Goal: Download file/media

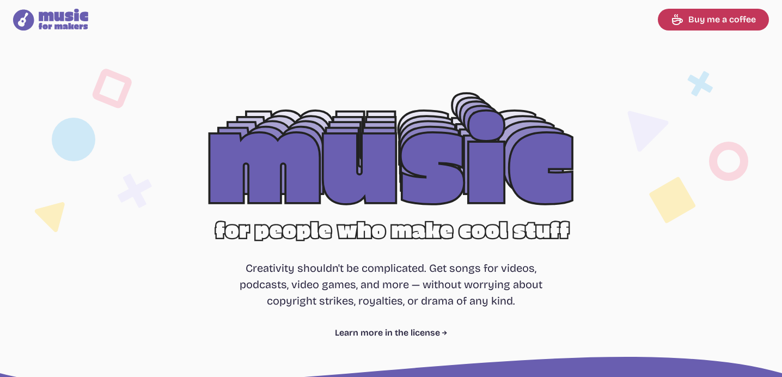
select select "most popular"
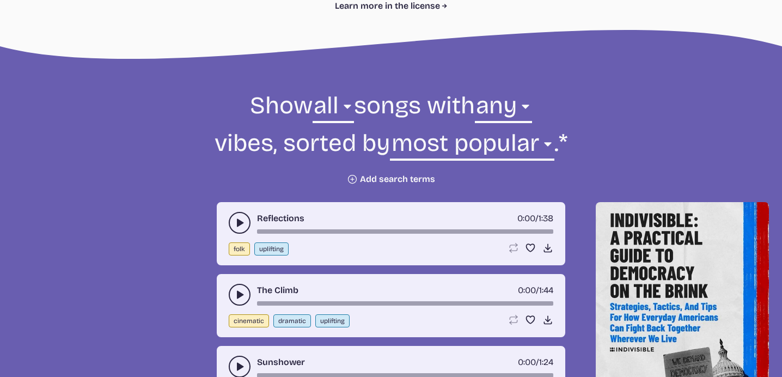
scroll to position [381, 0]
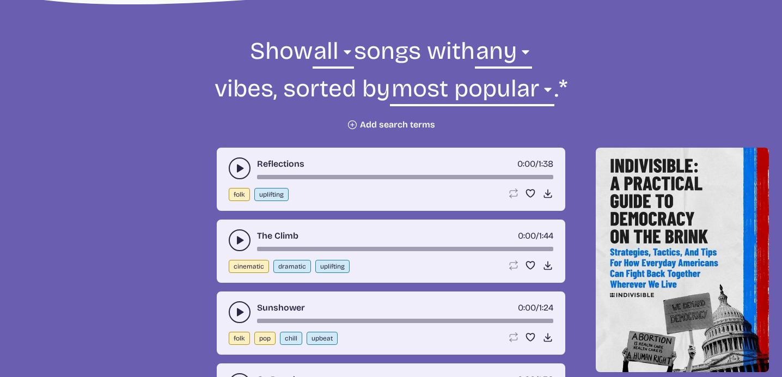
click at [242, 169] on icon "play-pause toggle" at bounding box center [239, 168] width 11 height 11
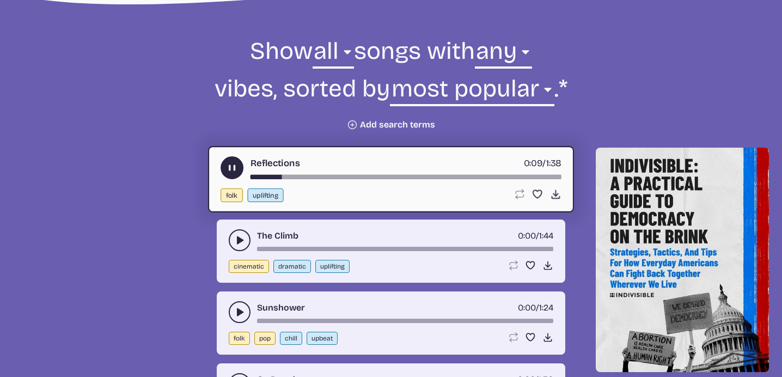
click at [234, 168] on use "play-pause toggle" at bounding box center [232, 167] width 11 height 11
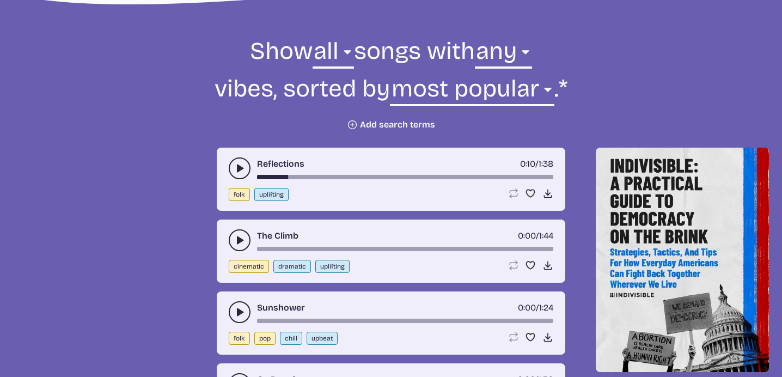
click at [234, 237] on icon "play-pause toggle" at bounding box center [239, 240] width 11 height 11
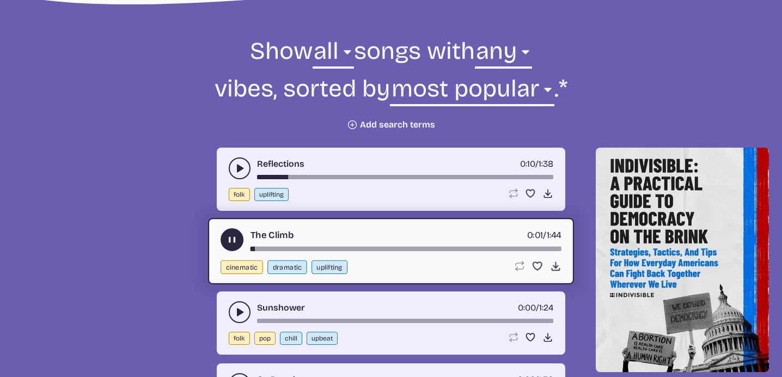
click at [234, 237] on use "play-pause toggle" at bounding box center [232, 239] width 11 height 11
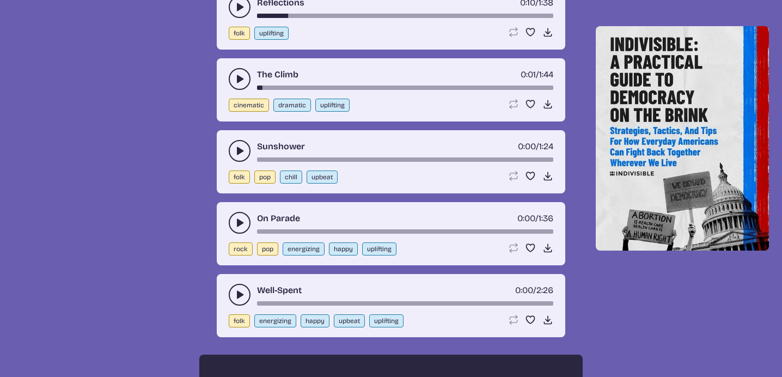
scroll to position [545, 0]
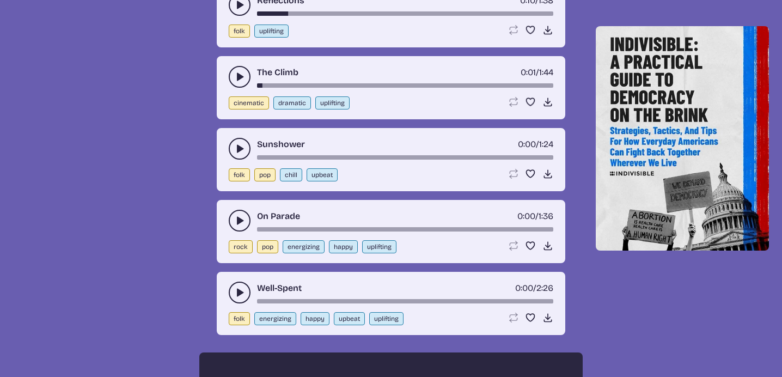
click at [239, 143] on icon "play-pause toggle" at bounding box center [239, 148] width 11 height 11
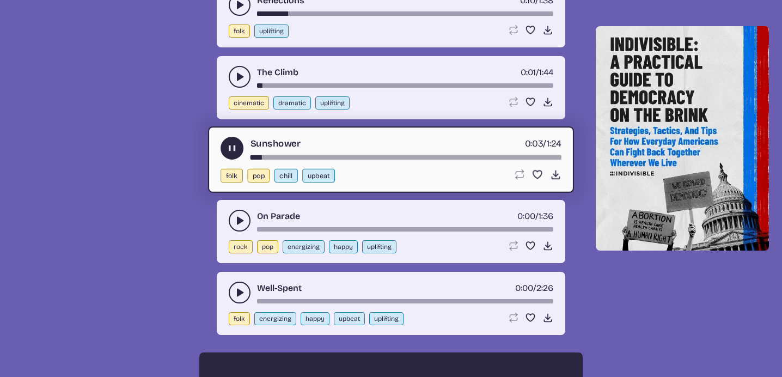
click at [229, 148] on use "play-pause toggle" at bounding box center [232, 148] width 11 height 11
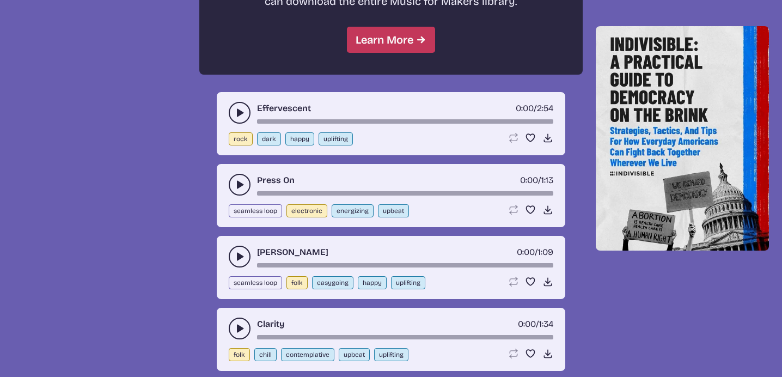
scroll to position [1090, 0]
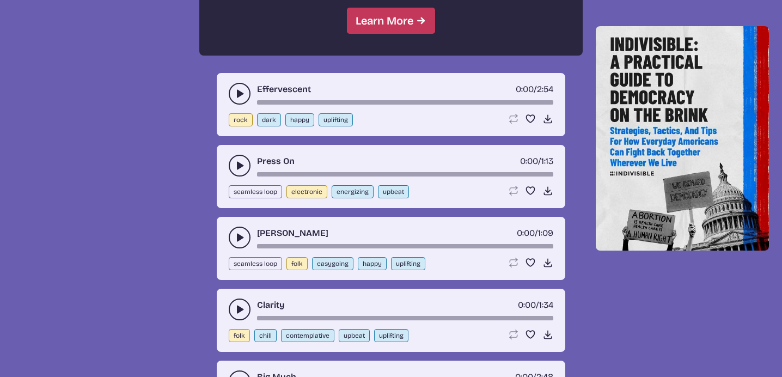
click at [236, 304] on icon "play-pause toggle" at bounding box center [239, 309] width 11 height 11
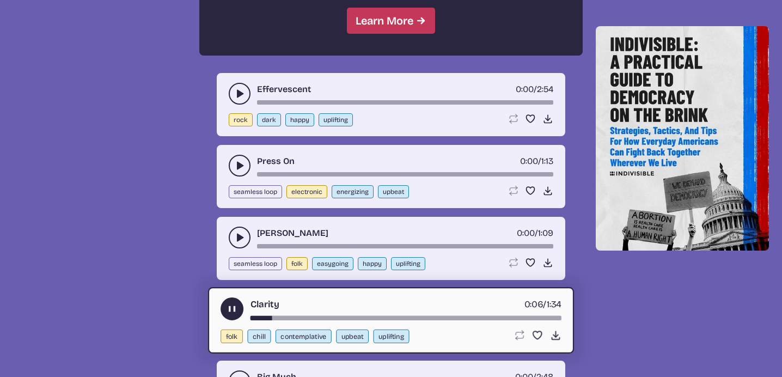
click at [233, 303] on use "play-pause toggle" at bounding box center [232, 308] width 11 height 11
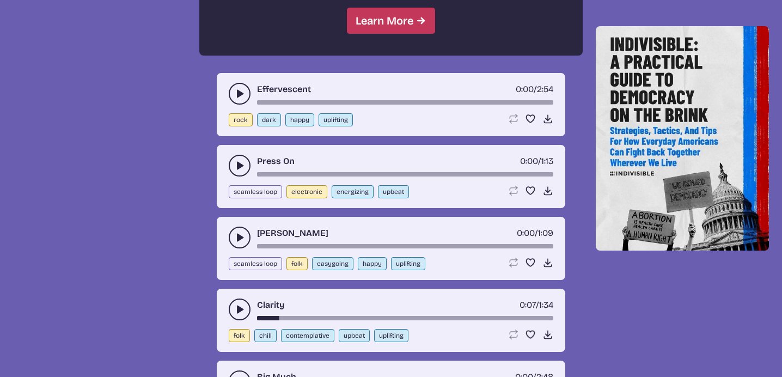
click at [235, 232] on icon "play-pause toggle" at bounding box center [239, 237] width 11 height 11
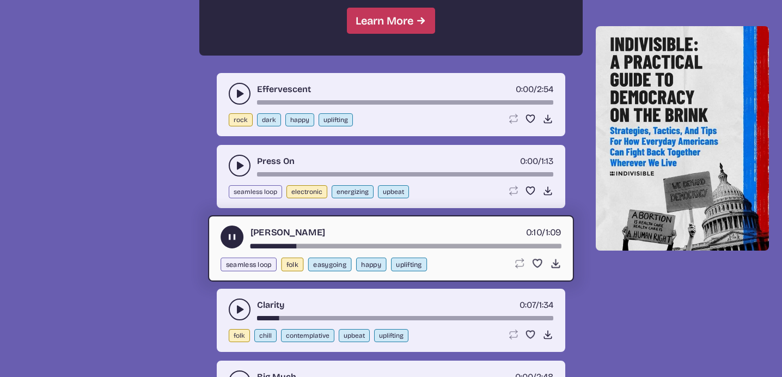
click at [230, 233] on use "play-pause toggle" at bounding box center [232, 237] width 11 height 11
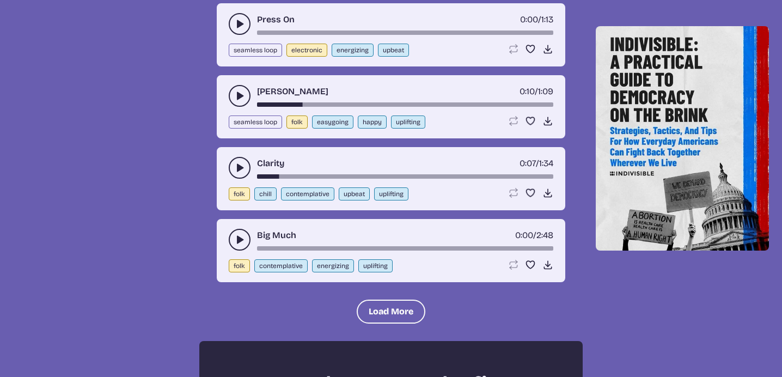
scroll to position [1253, 0]
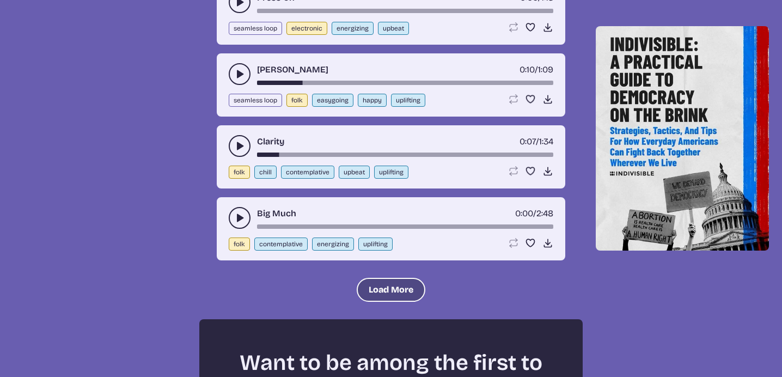
click at [393, 283] on button "Load More" at bounding box center [391, 290] width 69 height 24
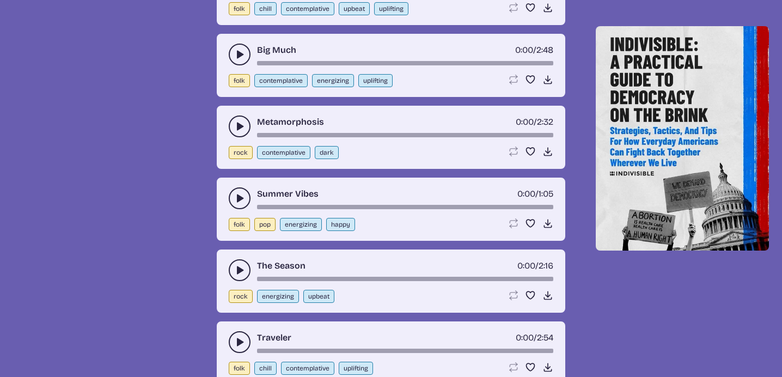
scroll to position [1471, 0]
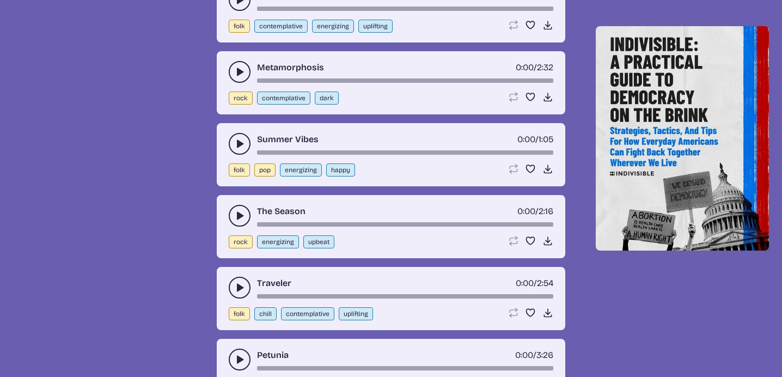
click at [236, 210] on use "play-pause toggle" at bounding box center [239, 215] width 11 height 11
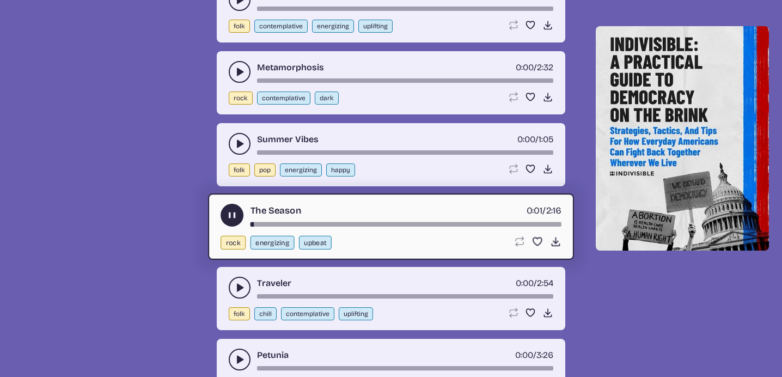
click at [230, 210] on use "play-pause toggle" at bounding box center [232, 215] width 11 height 11
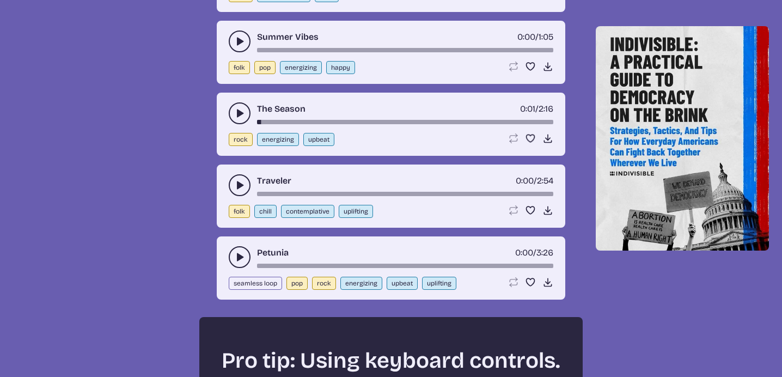
scroll to position [1635, 0]
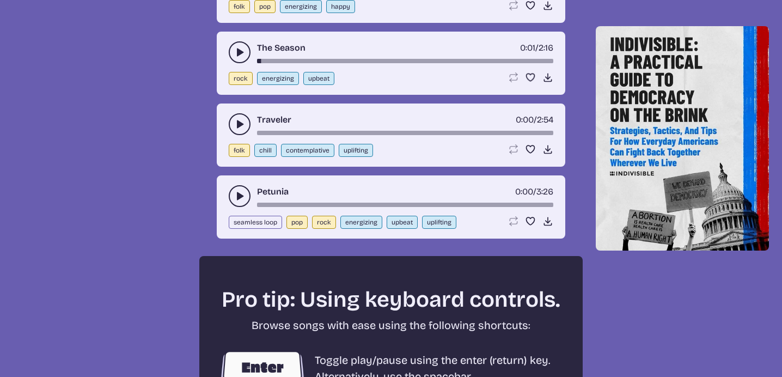
click at [233, 116] on button "play-pause toggle" at bounding box center [240, 124] width 22 height 22
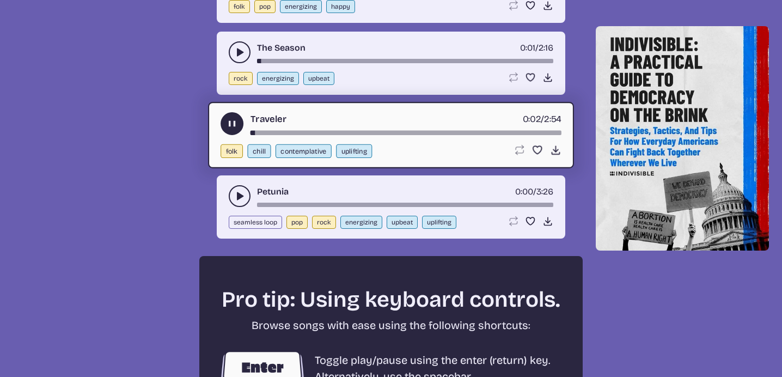
click at [233, 118] on use "play-pause toggle" at bounding box center [232, 123] width 11 height 11
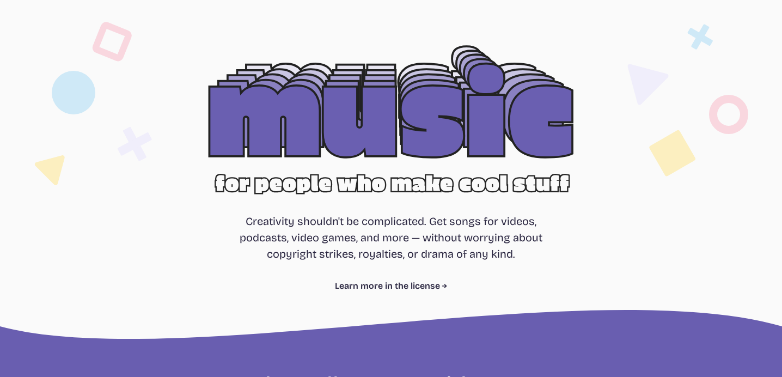
scroll to position [0, 0]
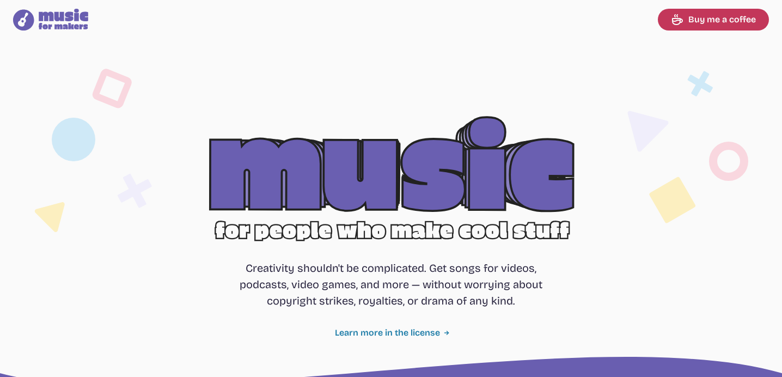
click at [409, 330] on link "Learn more in the license" at bounding box center [391, 332] width 113 height 13
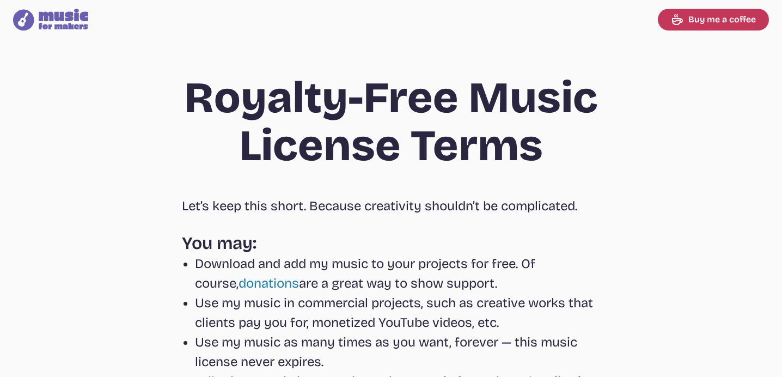
select select "most popular"
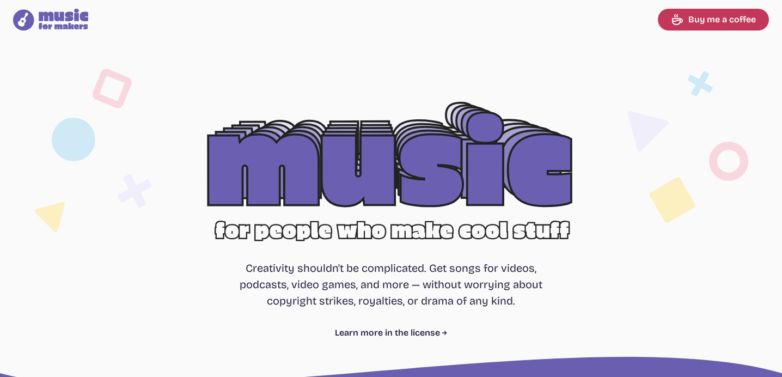
scroll to position [327, 0]
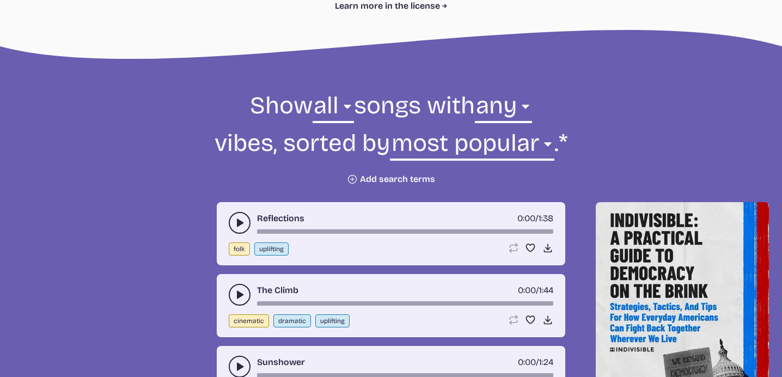
click at [373, 178] on button "Plus icon Add search terms" at bounding box center [391, 179] width 88 height 11
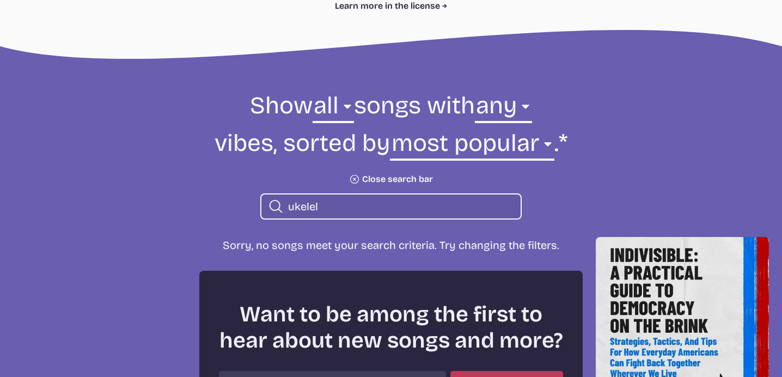
type input "ukelele"
drag, startPoint x: 378, startPoint y: 210, endPoint x: 278, endPoint y: 209, distance: 100.3
click at [278, 209] on div "Search icon ukelele" at bounding box center [391, 206] width 262 height 26
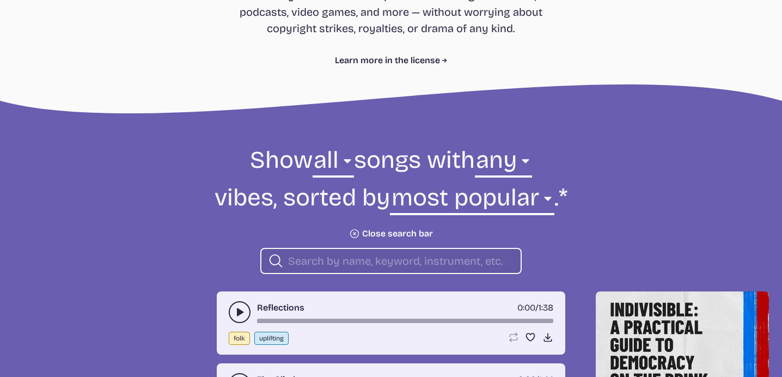
scroll to position [327, 0]
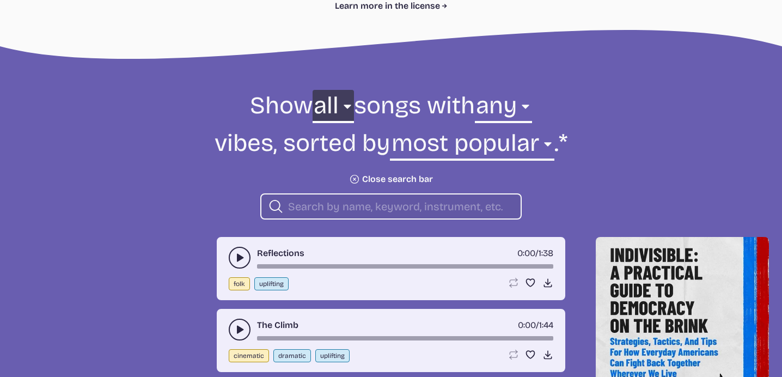
click at [341, 106] on select "all ambient cinematic electronic folk holiday jazz pop rock world" at bounding box center [333, 109] width 41 height 38
click at [528, 107] on select "any aggressive chill contemplative dark dramatic easygoing energizing happy ser…" at bounding box center [503, 109] width 57 height 38
click at [532, 106] on select "any aggressive chill contemplative dark dramatic easygoing energizing happy ser…" at bounding box center [503, 109] width 57 height 38
click at [475, 90] on select "any aggressive chill contemplative dark dramatic easygoing energizing happy ser…" at bounding box center [503, 109] width 57 height 38
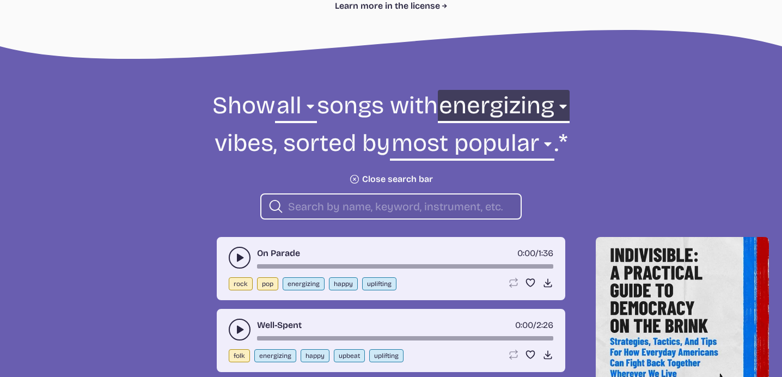
click at [569, 107] on select "any aggressive chill contemplative dark dramatic easygoing energizing happy ser…" at bounding box center [504, 109] width 132 height 38
select select "upbeat"
click at [465, 90] on select "any aggressive chill contemplative dark dramatic easygoing energizing happy ser…" at bounding box center [504, 109] width 132 height 38
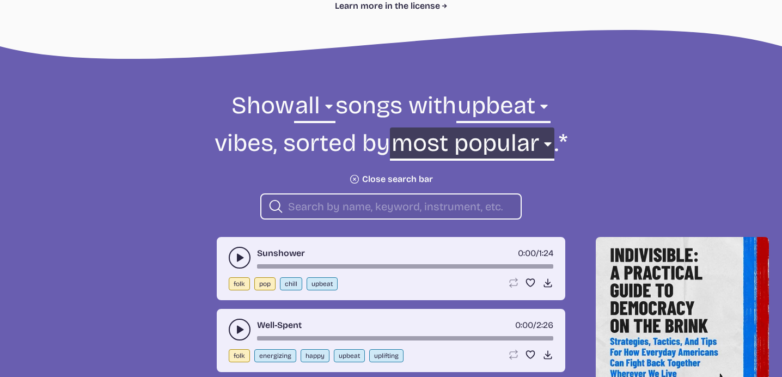
click at [550, 143] on select "newest oldest most popular least popular name" at bounding box center [472, 146] width 164 height 38
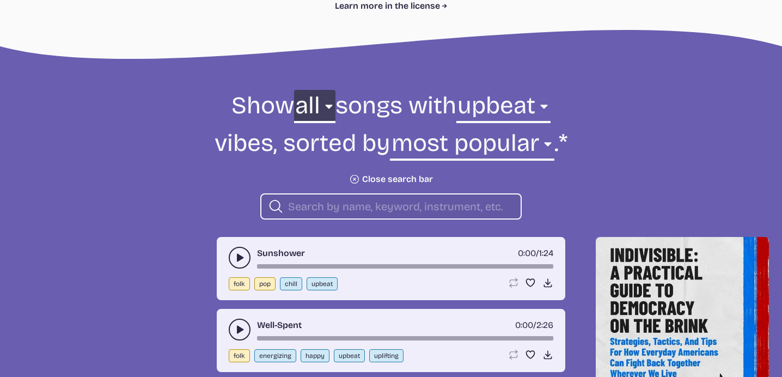
click at [323, 105] on select "all ambient cinematic electronic folk holiday jazz pop rock world" at bounding box center [314, 109] width 41 height 38
click at [157, 196] on form "Show all ambient cinematic electronic folk holiday jazz pop rock world all song…" at bounding box center [391, 155] width 593 height 130
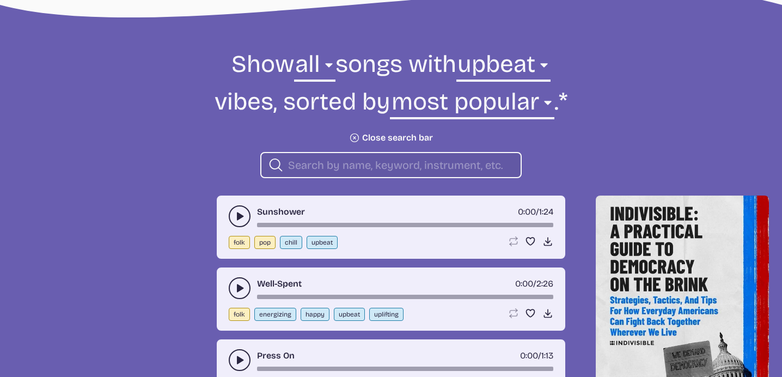
scroll to position [490, 0]
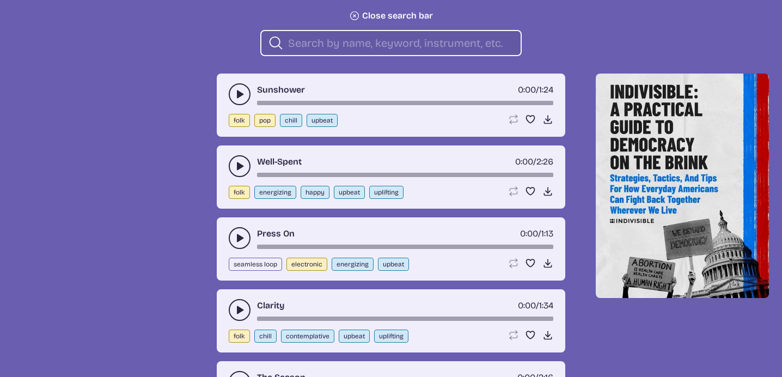
click at [242, 166] on use "play-pause toggle" at bounding box center [239, 166] width 11 height 11
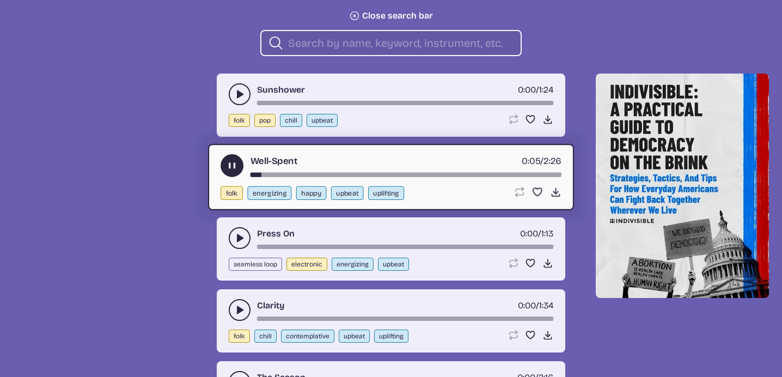
click at [227, 165] on icon "play-pause toggle" at bounding box center [232, 165] width 11 height 11
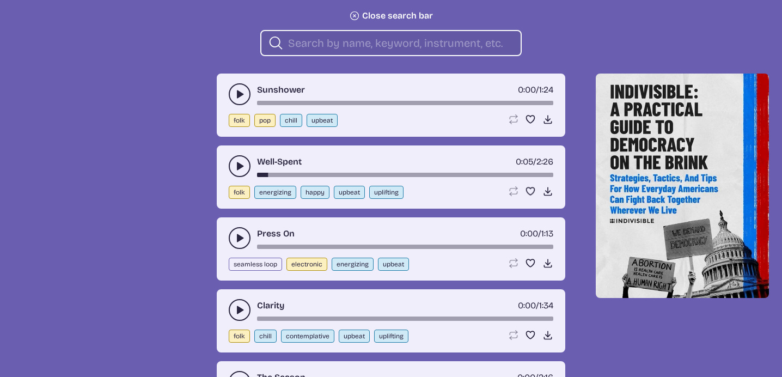
click at [234, 234] on icon "play-pause toggle" at bounding box center [239, 238] width 11 height 11
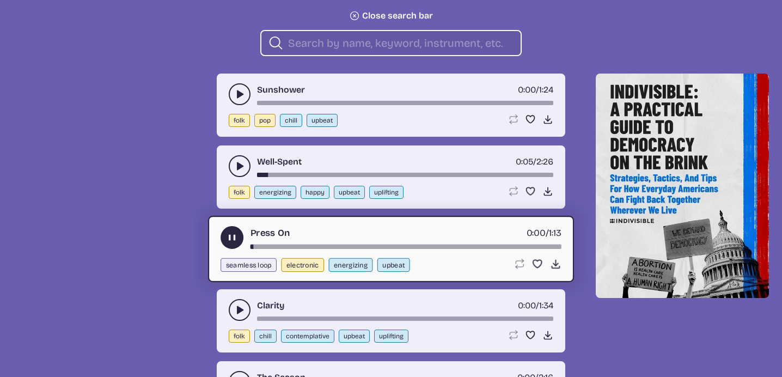
click at [234, 234] on use "play-pause toggle" at bounding box center [232, 237] width 11 height 11
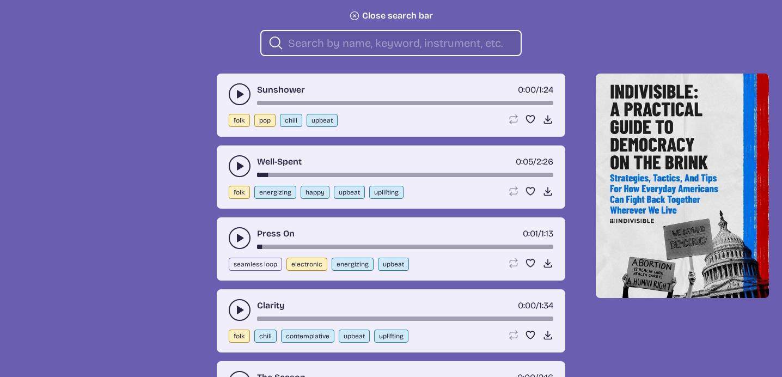
click at [238, 306] on use "play-pause toggle" at bounding box center [239, 310] width 11 height 11
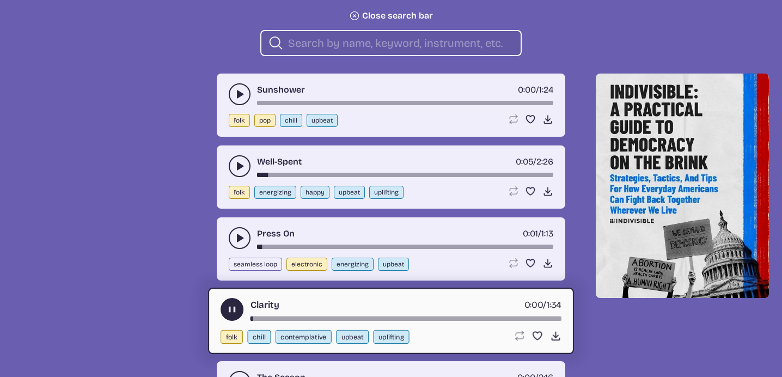
click at [234, 304] on icon "play-pause toggle" at bounding box center [232, 309] width 11 height 11
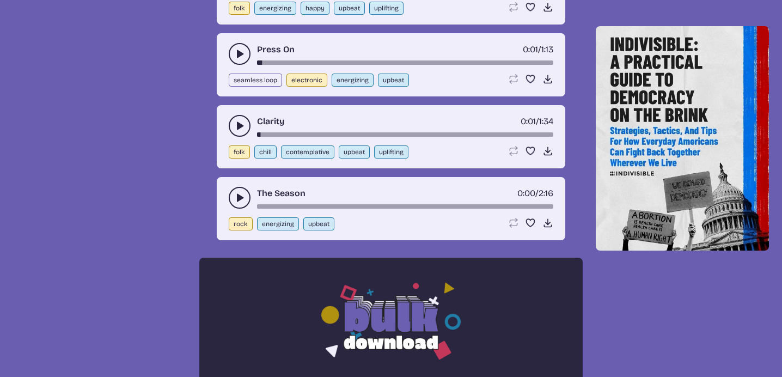
scroll to position [708, 0]
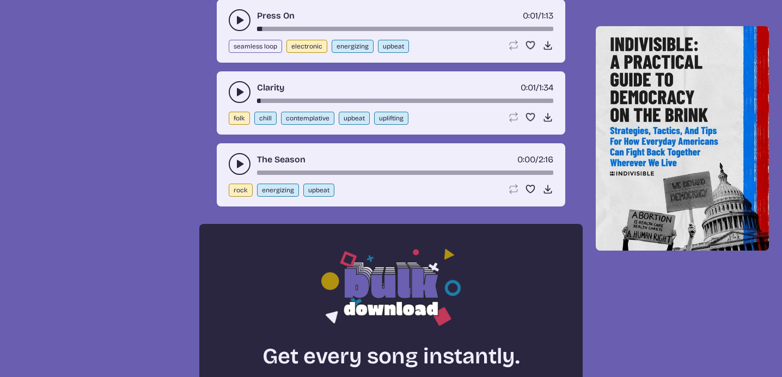
click at [238, 164] on use "play-pause toggle" at bounding box center [239, 164] width 11 height 11
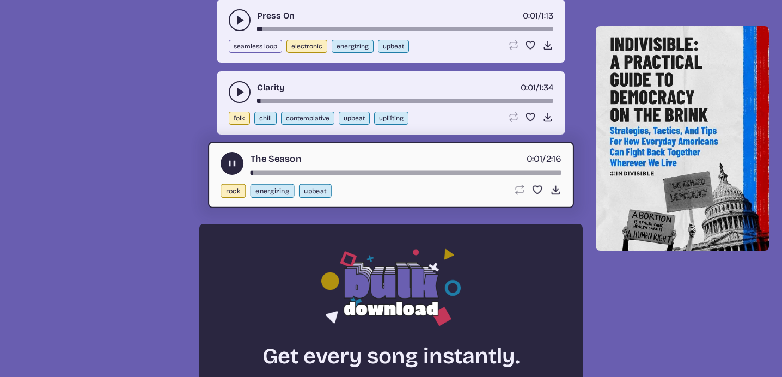
click at [229, 160] on use "play-pause toggle" at bounding box center [232, 163] width 11 height 11
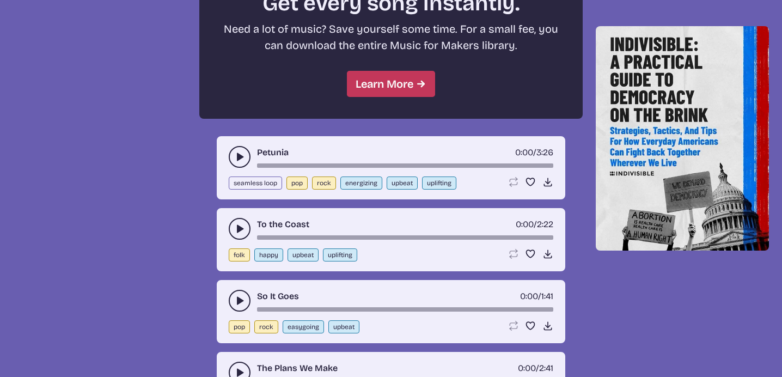
scroll to position [1090, 0]
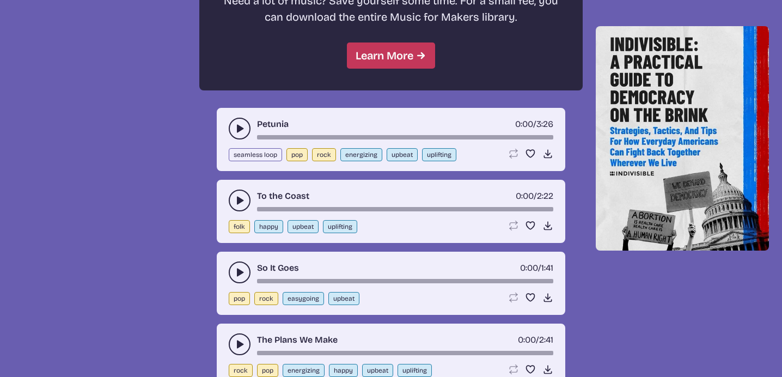
click at [239, 127] on use "play-pause toggle" at bounding box center [239, 128] width 11 height 11
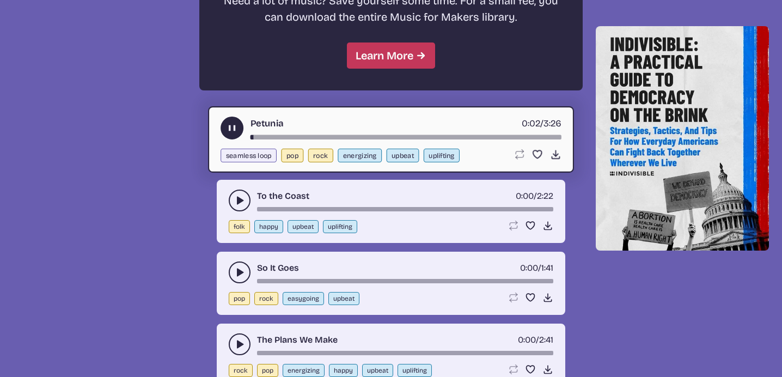
click at [232, 125] on icon "play-pause toggle" at bounding box center [232, 128] width 11 height 11
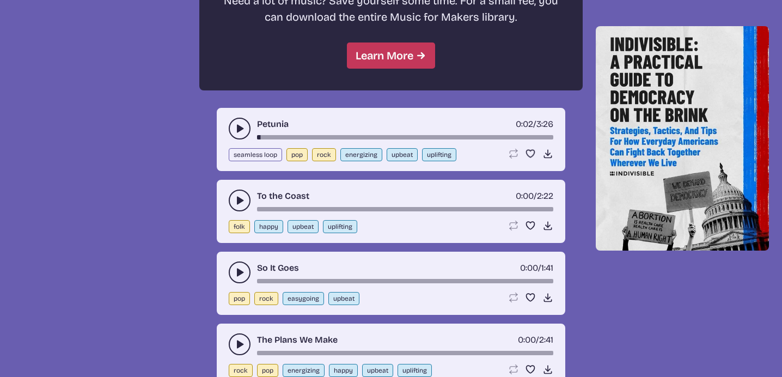
click at [231, 194] on button "play-pause toggle" at bounding box center [240, 201] width 22 height 22
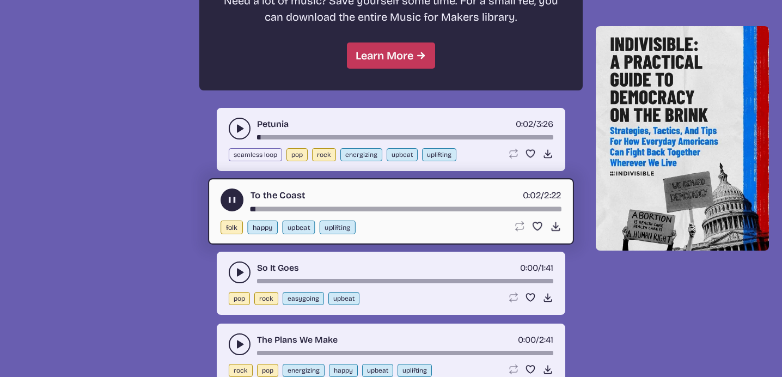
click at [231, 195] on use "play-pause toggle" at bounding box center [232, 200] width 11 height 11
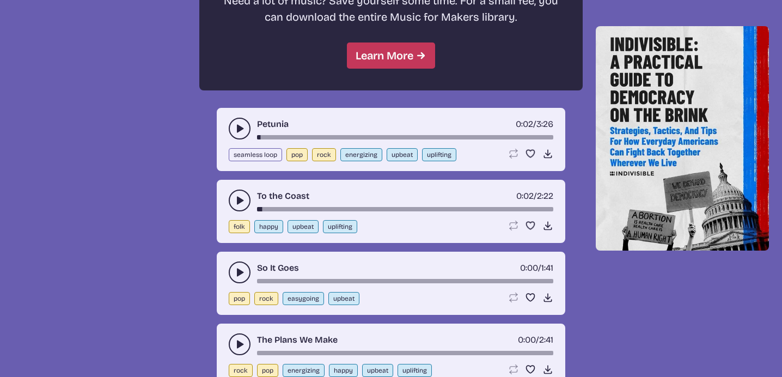
click at [238, 270] on use "play-pause toggle" at bounding box center [239, 272] width 11 height 11
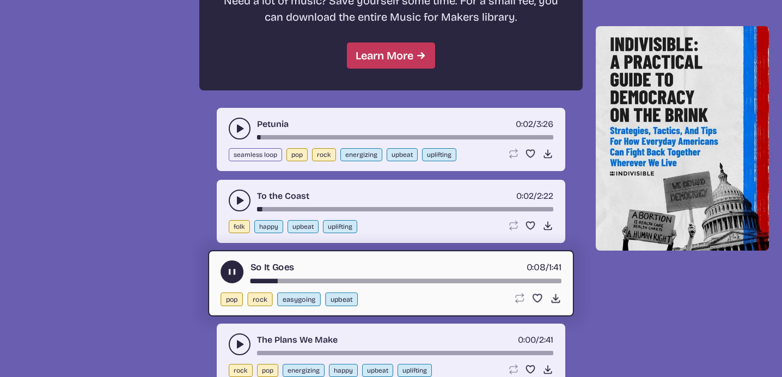
click at [228, 268] on use "play-pause toggle" at bounding box center [232, 271] width 11 height 11
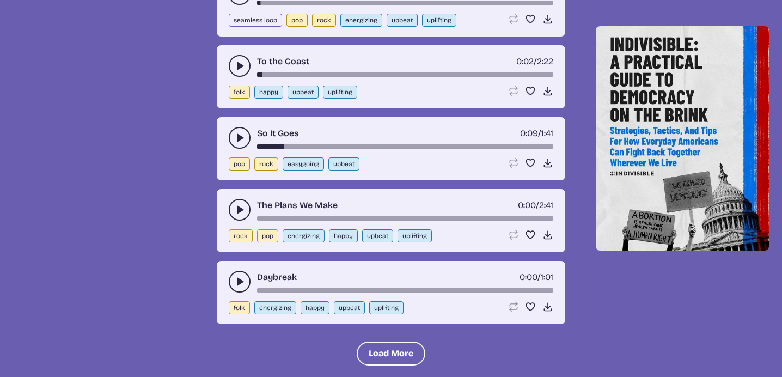
scroll to position [1253, 0]
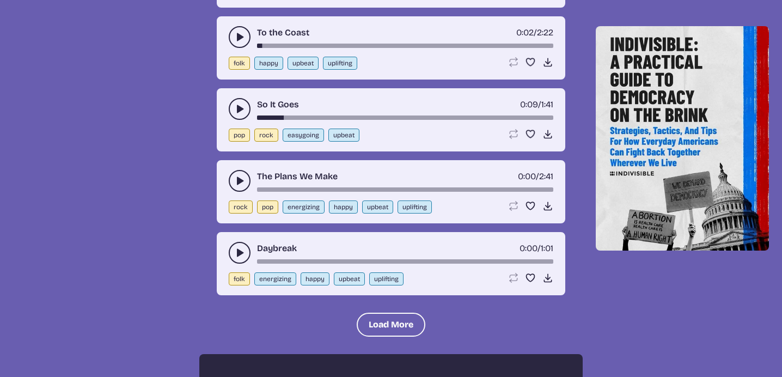
click at [242, 178] on icon "play-pause toggle" at bounding box center [239, 180] width 11 height 11
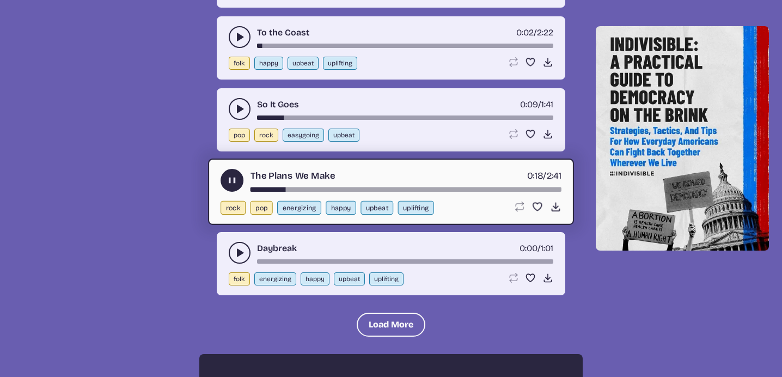
click at [230, 175] on use "play-pause toggle" at bounding box center [232, 180] width 11 height 11
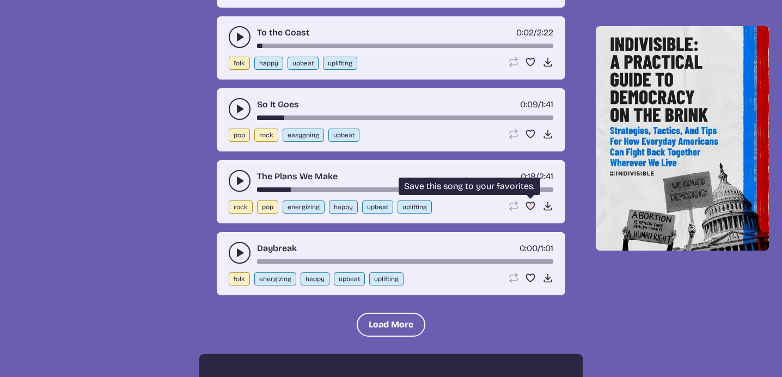
click at [528, 203] on use "Favorite" at bounding box center [531, 207] width 8 height 8
click at [238, 247] on icon "play-pause toggle" at bounding box center [239, 252] width 11 height 11
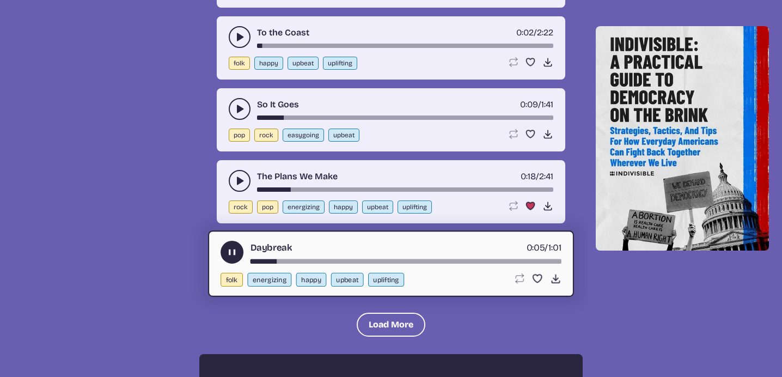
click at [229, 247] on use "play-pause toggle" at bounding box center [232, 252] width 11 height 11
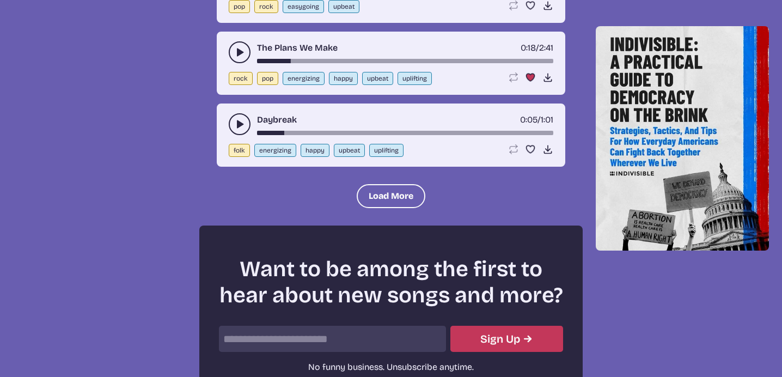
scroll to position [1417, 0]
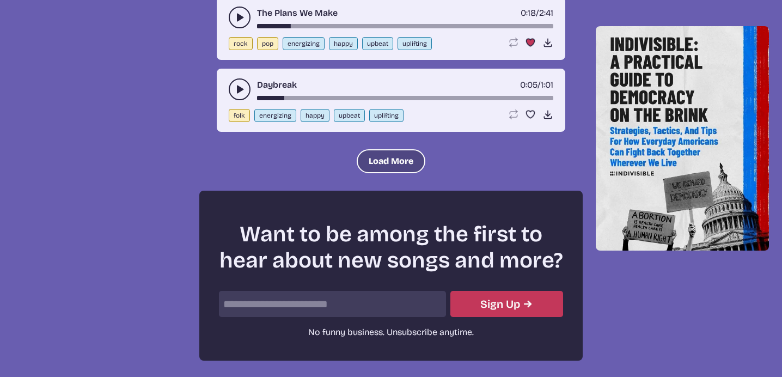
click at [371, 156] on button "Load More" at bounding box center [391, 161] width 69 height 24
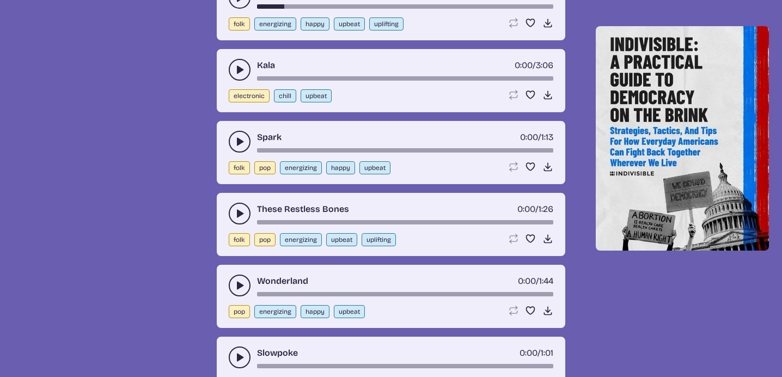
scroll to position [1526, 0]
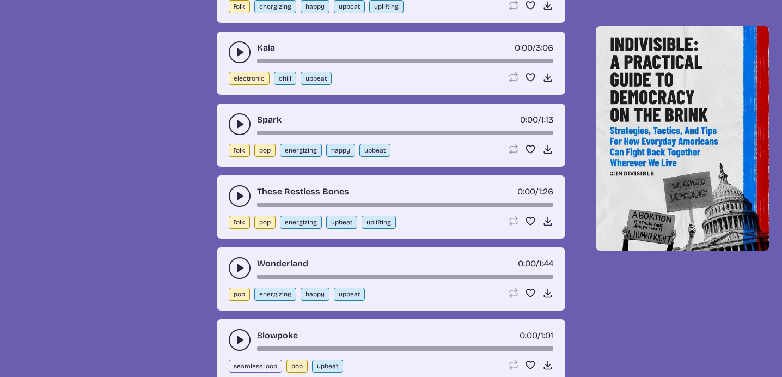
click at [236, 119] on icon "play-pause toggle" at bounding box center [239, 124] width 11 height 11
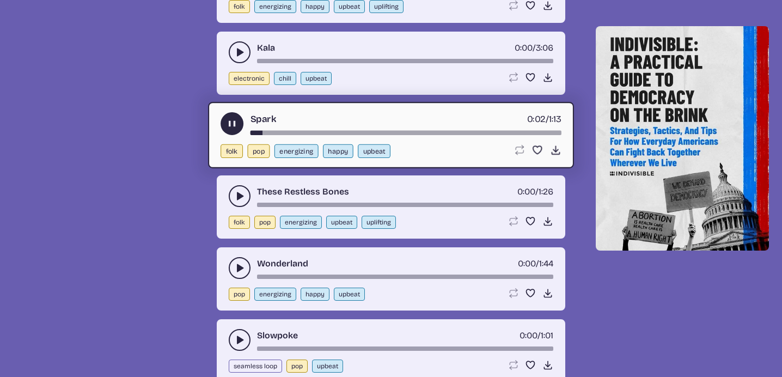
click at [236, 118] on use "play-pause toggle" at bounding box center [232, 123] width 11 height 11
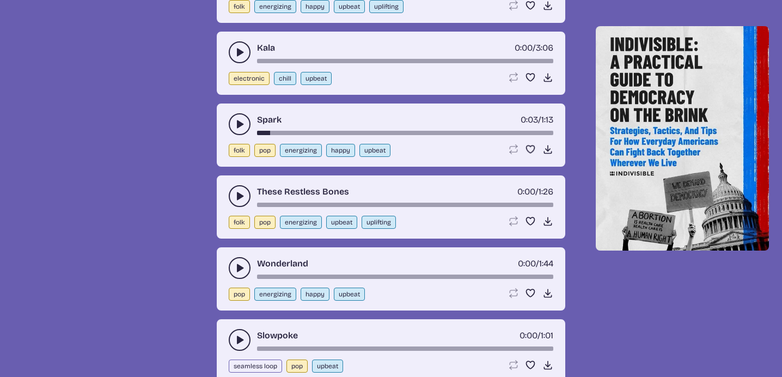
click at [233, 46] on button "play-pause toggle" at bounding box center [240, 52] width 22 height 22
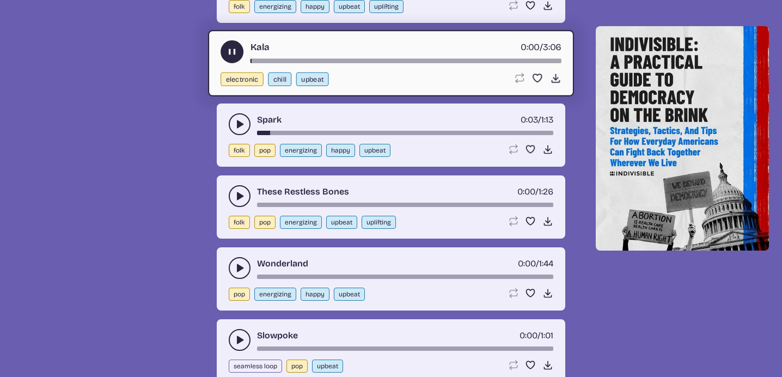
click at [233, 46] on use "play-pause toggle" at bounding box center [232, 51] width 11 height 11
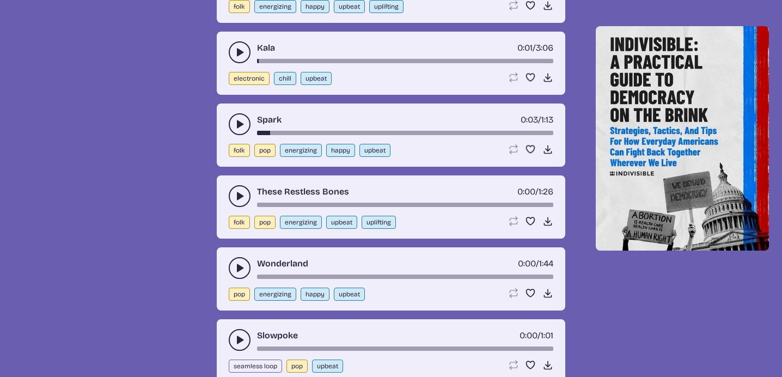
click at [239, 191] on use "play-pause toggle" at bounding box center [239, 196] width 11 height 11
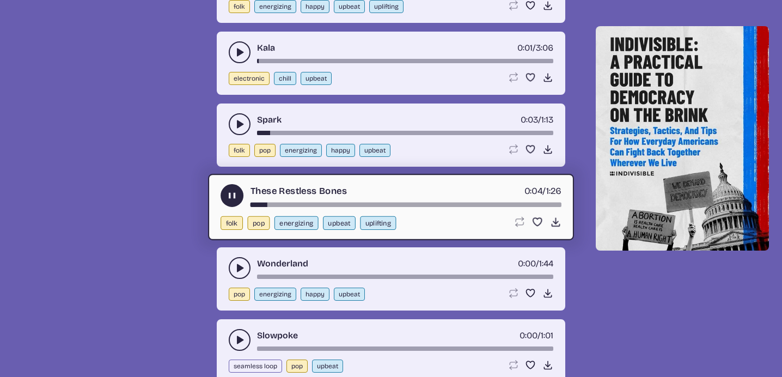
click at [234, 190] on use "play-pause toggle" at bounding box center [232, 195] width 11 height 11
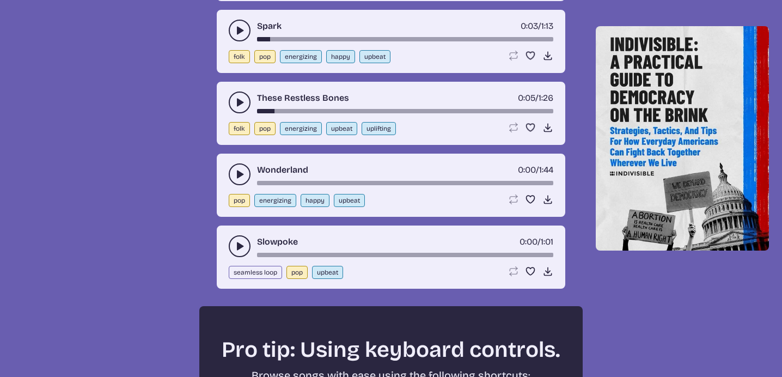
scroll to position [1635, 0]
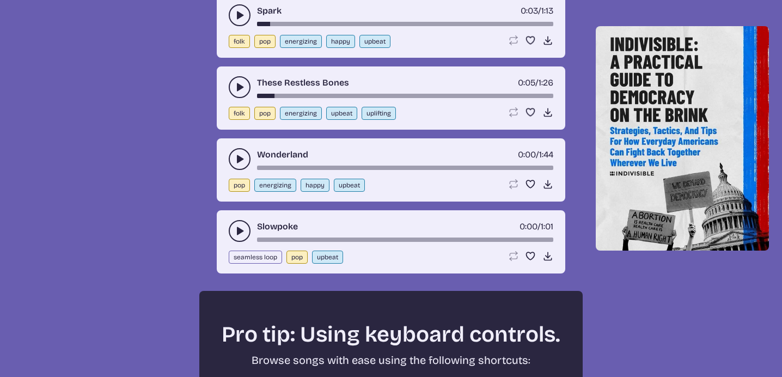
click at [239, 154] on use "play-pause toggle" at bounding box center [239, 159] width 11 height 11
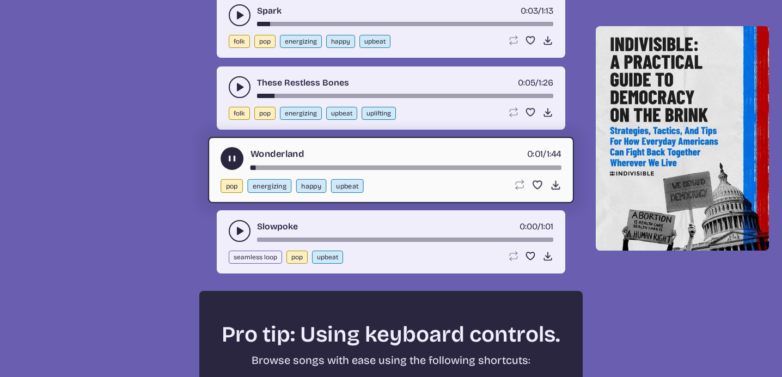
click at [230, 153] on use "play-pause toggle" at bounding box center [232, 158] width 11 height 11
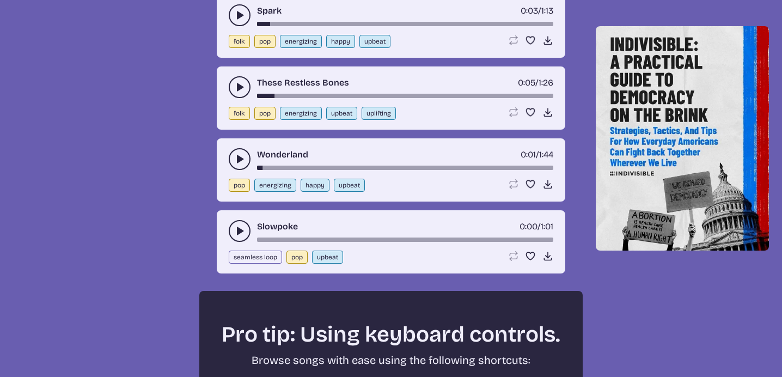
click at [237, 226] on use "play-pause toggle" at bounding box center [239, 231] width 11 height 11
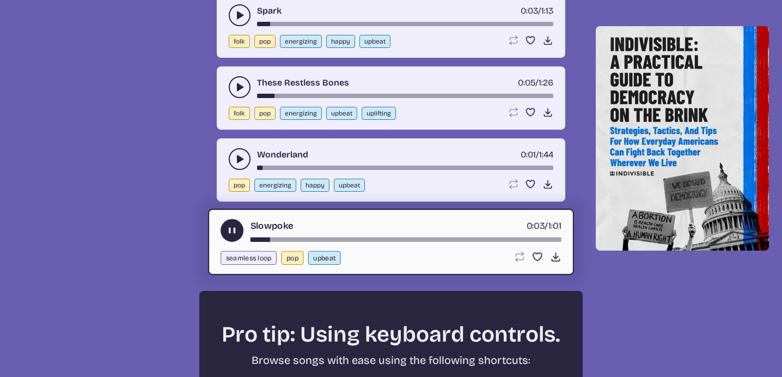
click at [234, 225] on use "play-pause toggle" at bounding box center [232, 230] width 11 height 11
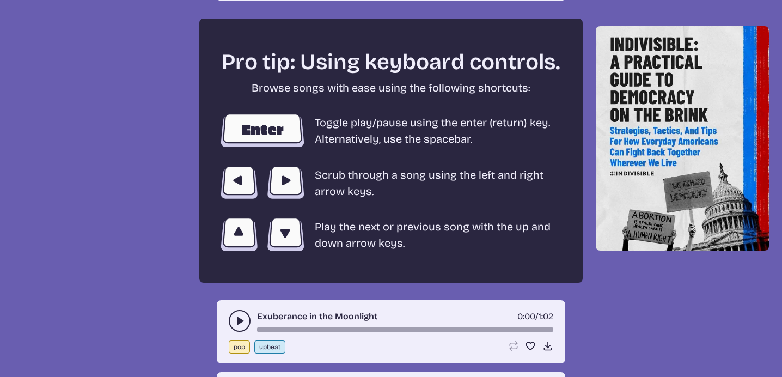
scroll to position [2070, 0]
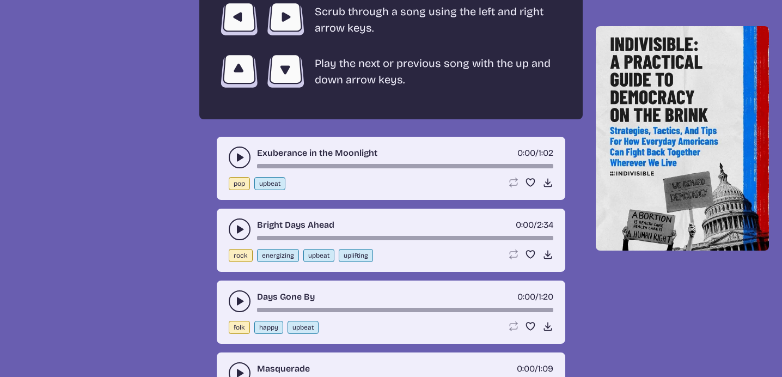
click at [237, 152] on use "play-pause toggle" at bounding box center [239, 157] width 11 height 11
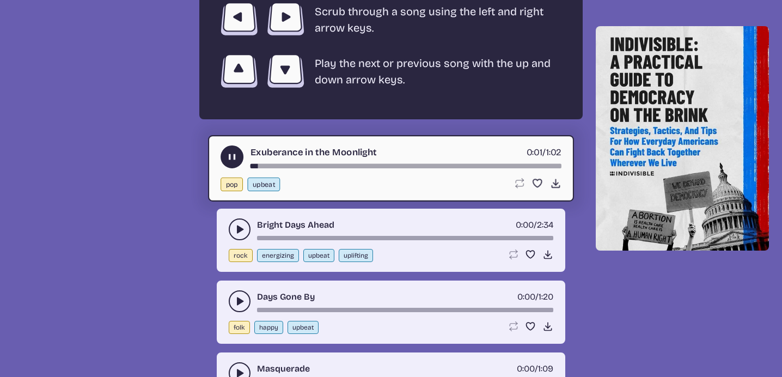
click at [229, 151] on use "play-pause toggle" at bounding box center [232, 156] width 11 height 11
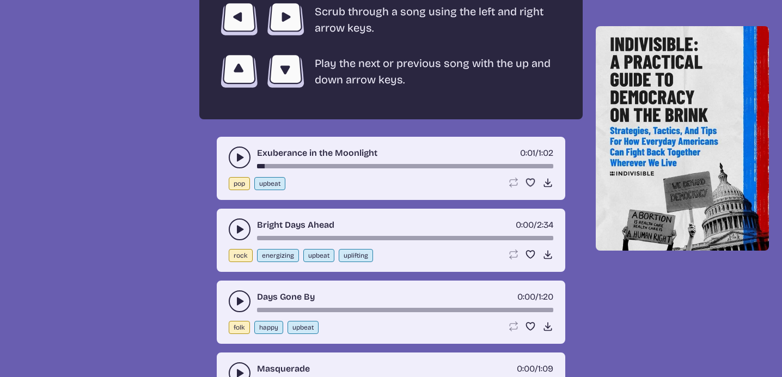
click at [237, 224] on use "play-pause toggle" at bounding box center [239, 229] width 11 height 11
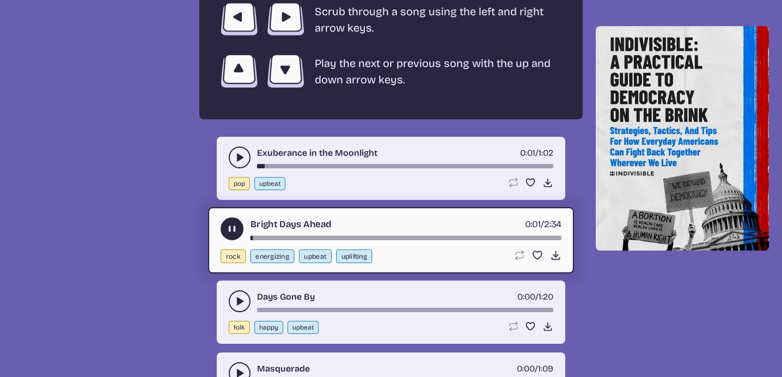
click at [234, 223] on use "play-pause toggle" at bounding box center [232, 228] width 11 height 11
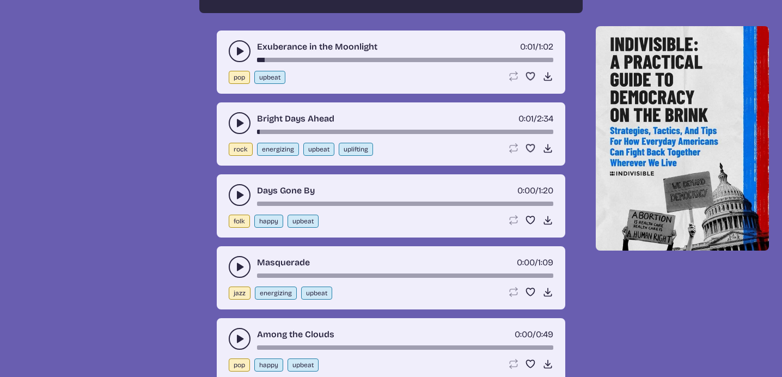
scroll to position [2179, 0]
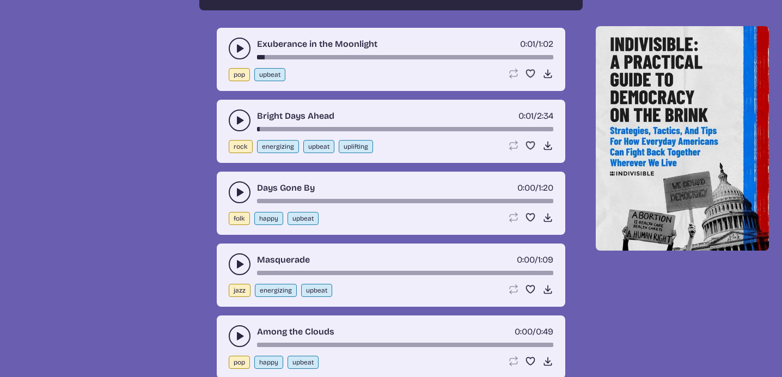
click at [235, 187] on icon "play-pause toggle" at bounding box center [239, 192] width 11 height 11
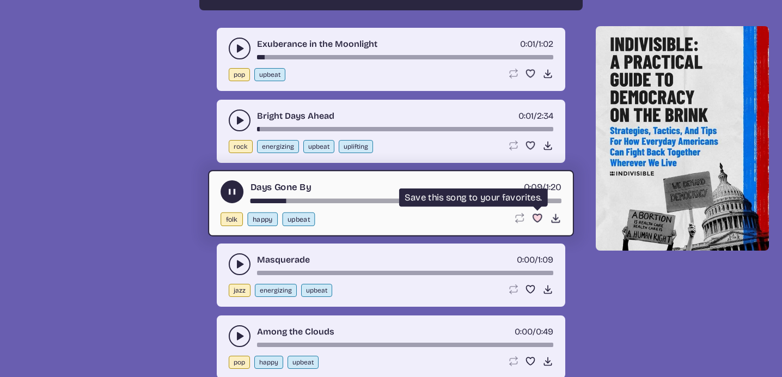
click at [533, 214] on use "Favorite" at bounding box center [537, 218] width 9 height 8
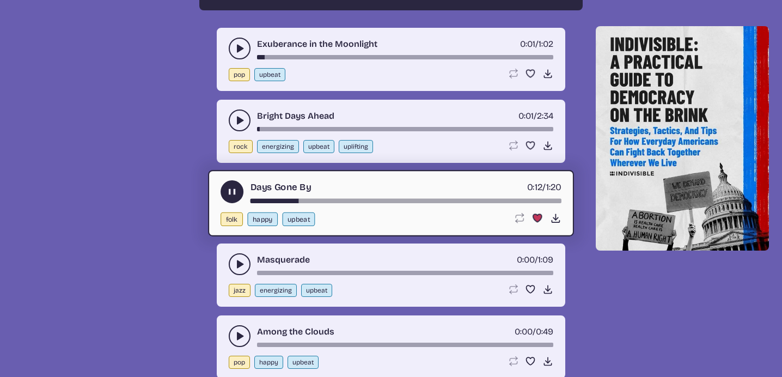
click at [231, 186] on use "play-pause toggle" at bounding box center [232, 191] width 11 height 11
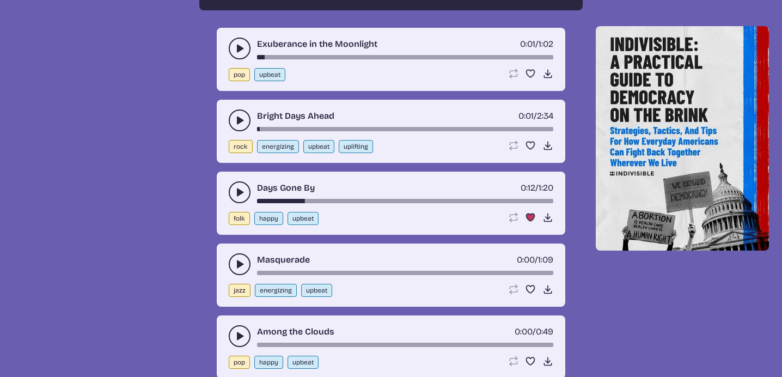
click at [238, 259] on use "play-pause toggle" at bounding box center [239, 264] width 11 height 11
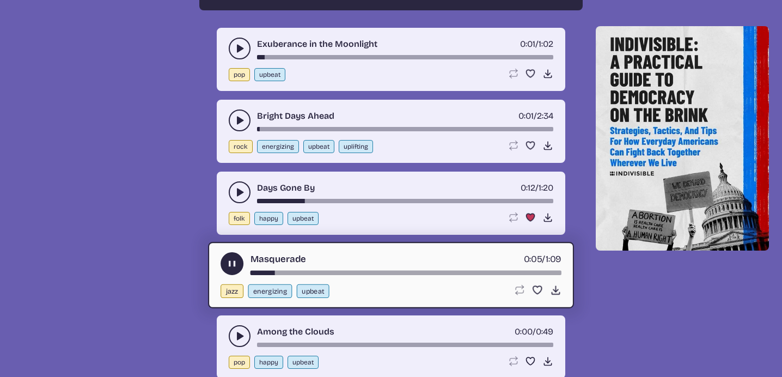
click at [232, 258] on icon "play-pause toggle" at bounding box center [232, 263] width 11 height 11
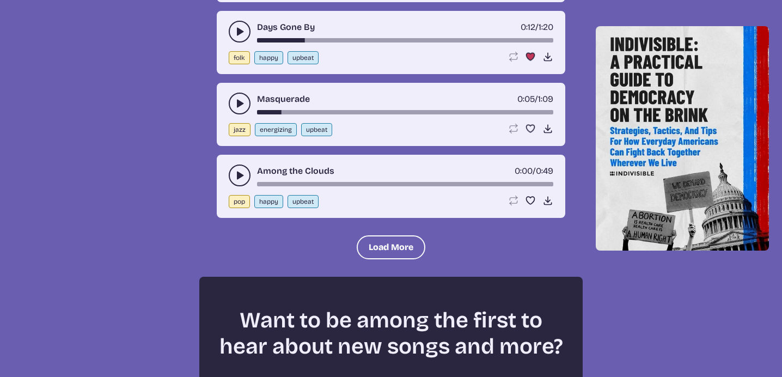
scroll to position [2343, 0]
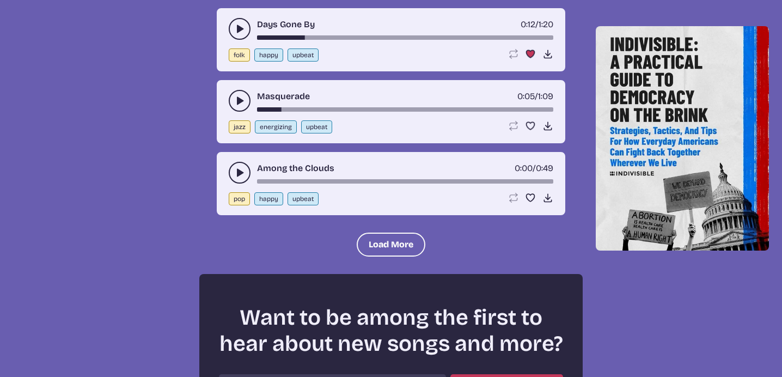
click at [242, 167] on icon "play-pause toggle" at bounding box center [239, 172] width 11 height 11
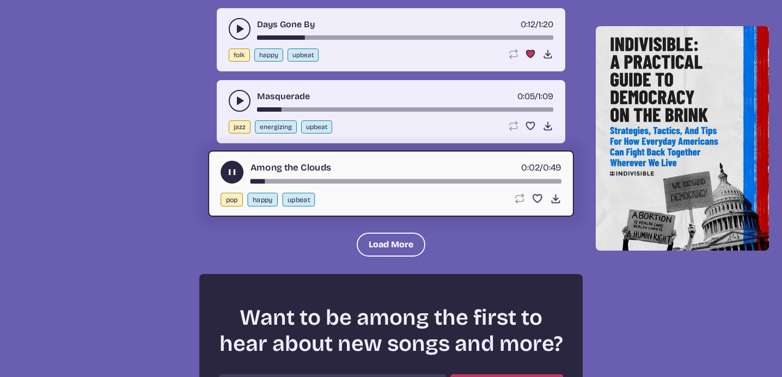
click at [230, 167] on use "play-pause toggle" at bounding box center [232, 172] width 11 height 11
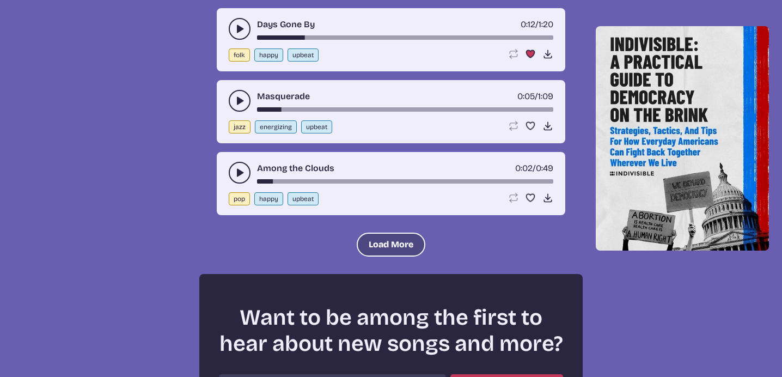
click at [402, 233] on button "Load More" at bounding box center [391, 245] width 69 height 24
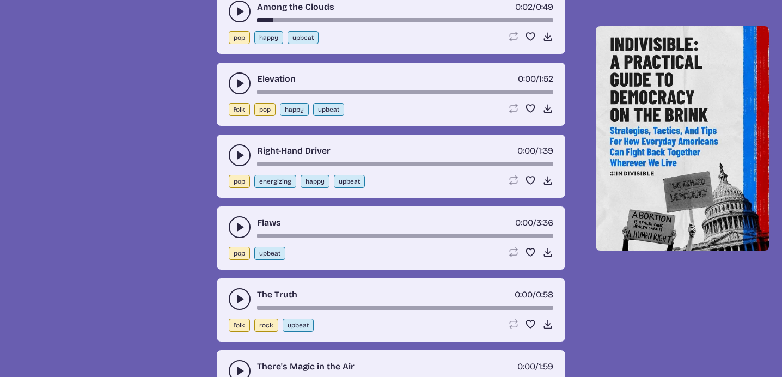
scroll to position [2506, 0]
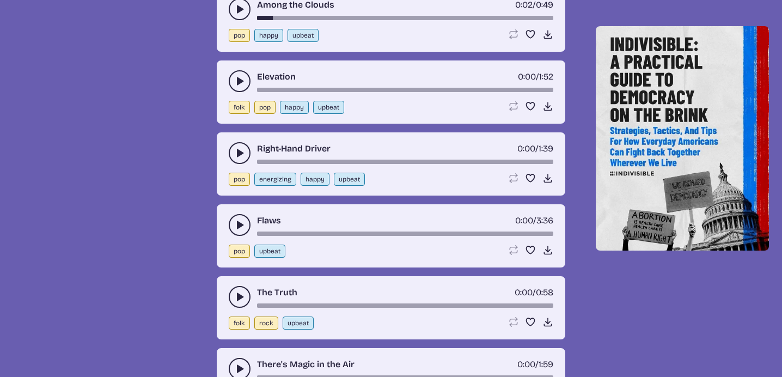
click at [237, 76] on use "play-pause toggle" at bounding box center [239, 81] width 11 height 11
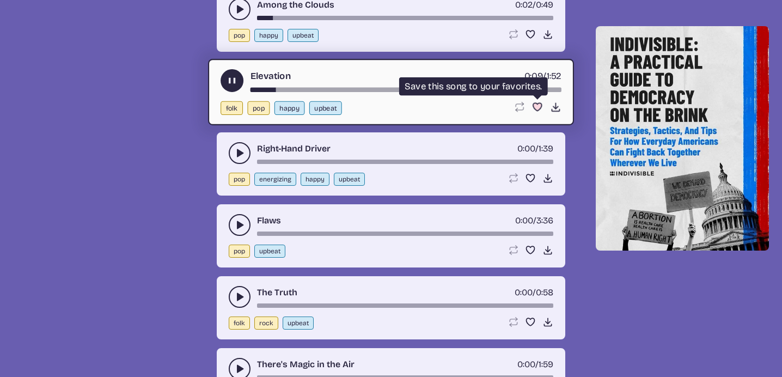
click at [537, 103] on use "Favorite" at bounding box center [537, 107] width 9 height 8
click at [235, 75] on use "play-pause toggle" at bounding box center [232, 80] width 11 height 11
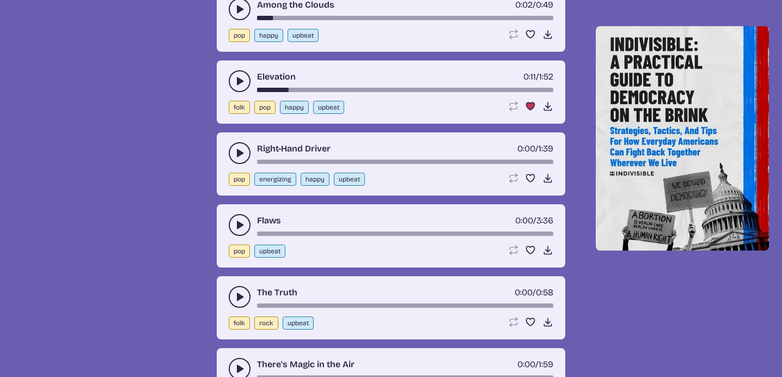
click at [236, 142] on button "play-pause toggle" at bounding box center [240, 153] width 22 height 22
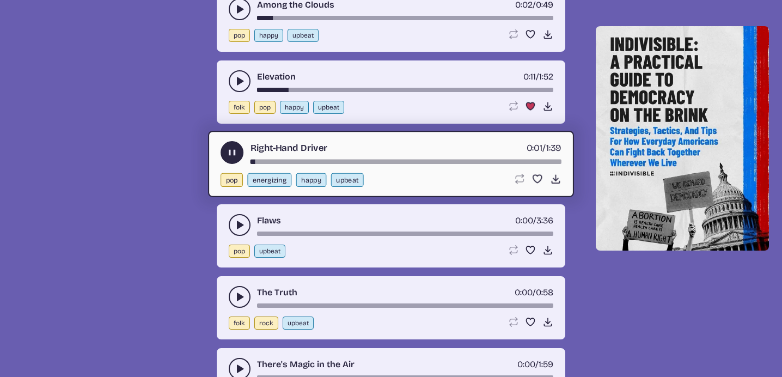
click at [227, 141] on button "play-pause toggle" at bounding box center [232, 152] width 23 height 23
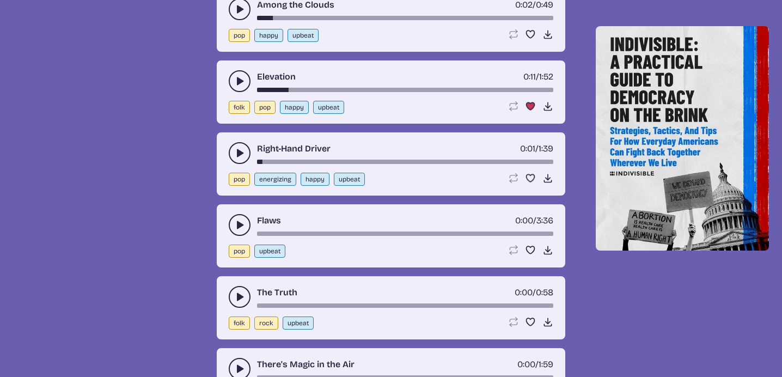
click at [239, 220] on use "play-pause toggle" at bounding box center [239, 225] width 11 height 11
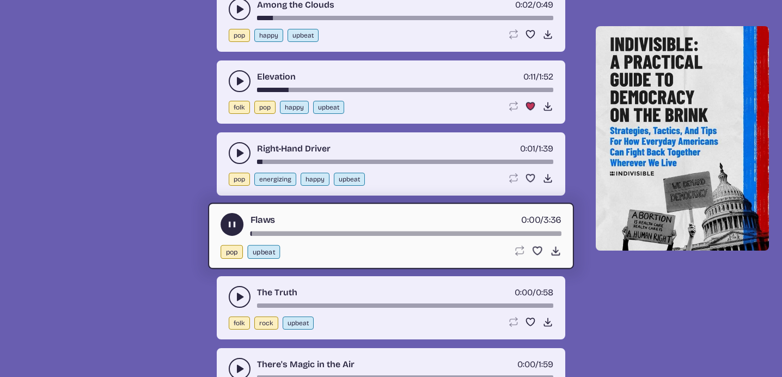
click at [239, 213] on button "play-pause toggle" at bounding box center [232, 224] width 23 height 23
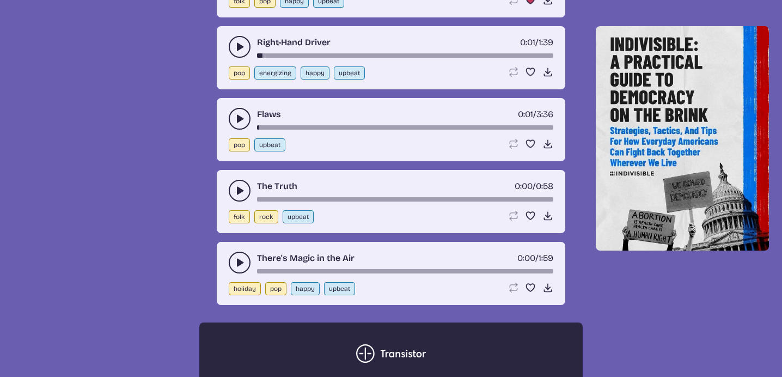
scroll to position [2615, 0]
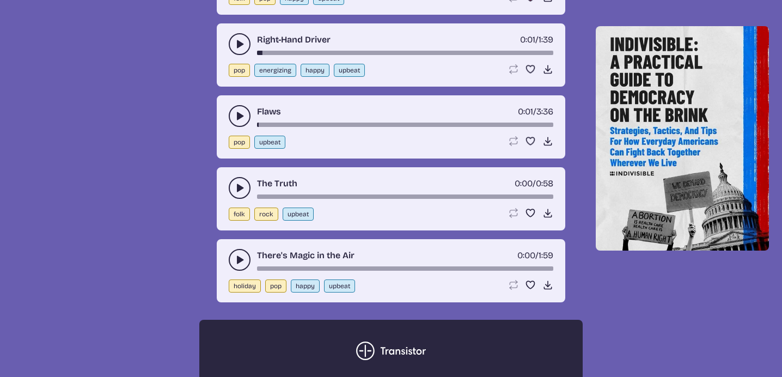
click at [236, 183] on icon "play-pause toggle" at bounding box center [239, 188] width 11 height 11
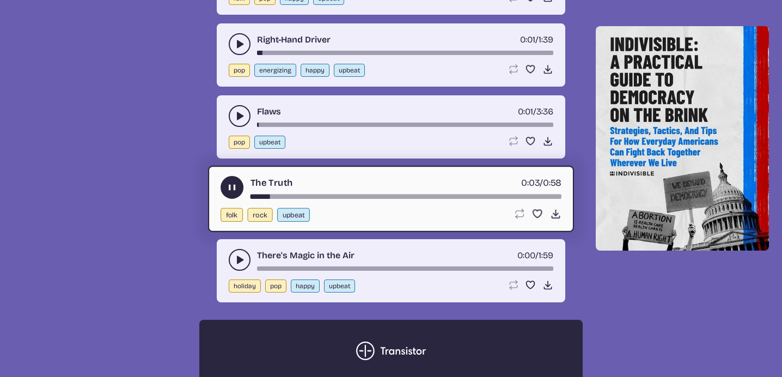
click at [234, 182] on use "play-pause toggle" at bounding box center [232, 187] width 11 height 11
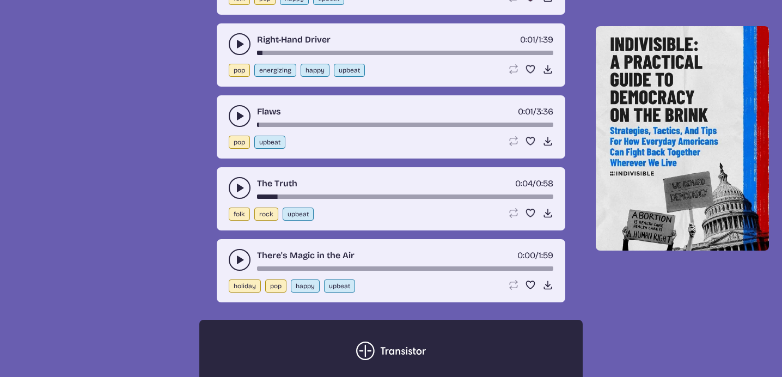
click at [240, 254] on icon "play-pause toggle" at bounding box center [239, 259] width 11 height 11
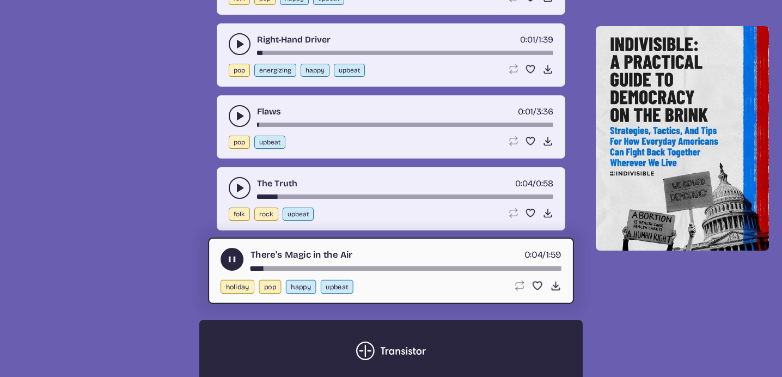
click at [228, 254] on use "play-pause toggle" at bounding box center [232, 259] width 11 height 11
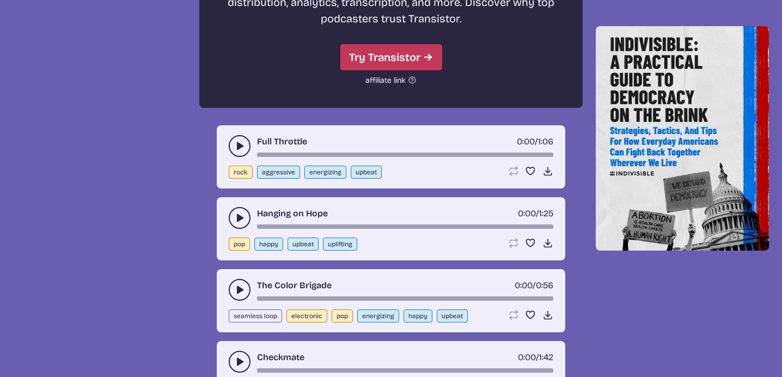
scroll to position [3106, 0]
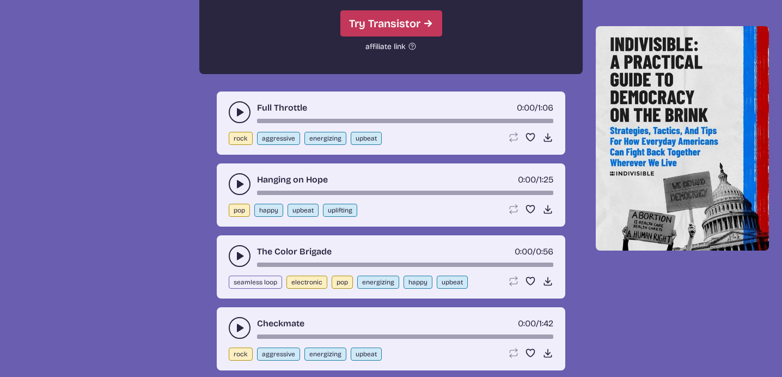
click at [240, 107] on use "play-pause toggle" at bounding box center [239, 112] width 11 height 11
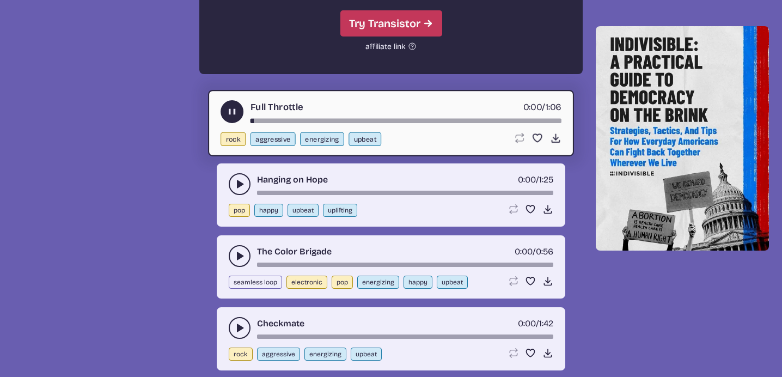
click at [234, 106] on use "play-pause toggle" at bounding box center [232, 111] width 11 height 11
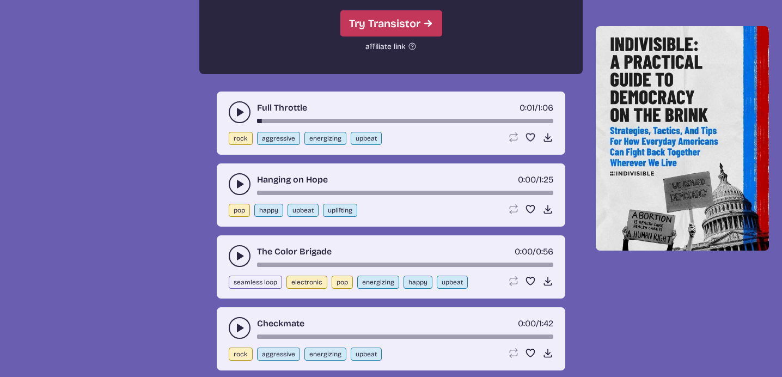
click at [239, 179] on use "play-pause toggle" at bounding box center [239, 184] width 11 height 11
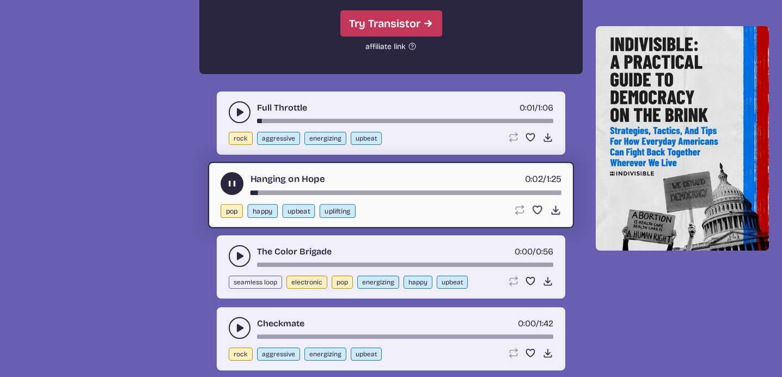
click at [232, 178] on use "play-pause toggle" at bounding box center [232, 183] width 11 height 11
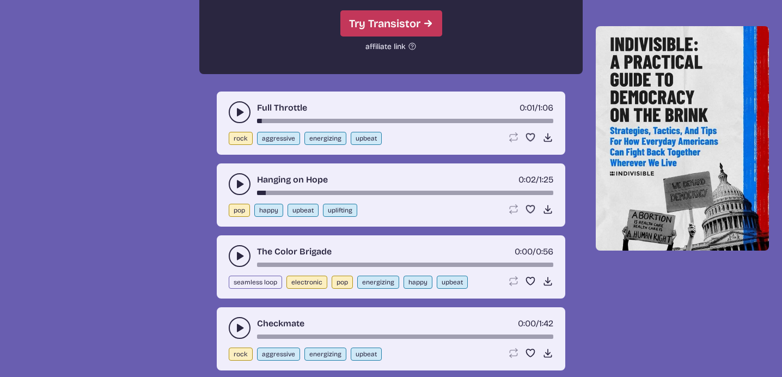
click at [239, 251] on icon "play-pause toggle" at bounding box center [239, 256] width 11 height 11
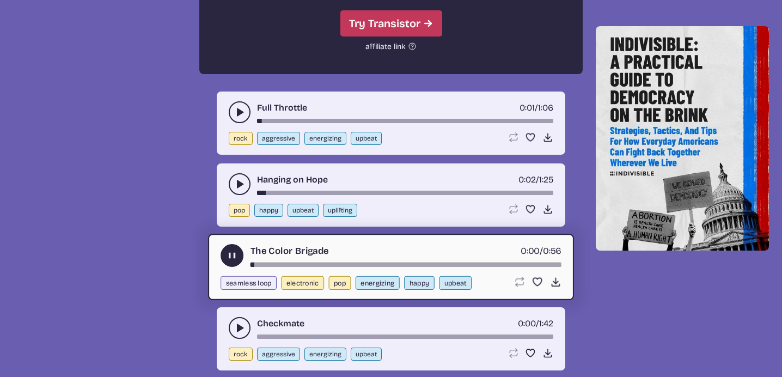
click at [239, 244] on button "play-pause toggle" at bounding box center [232, 255] width 23 height 23
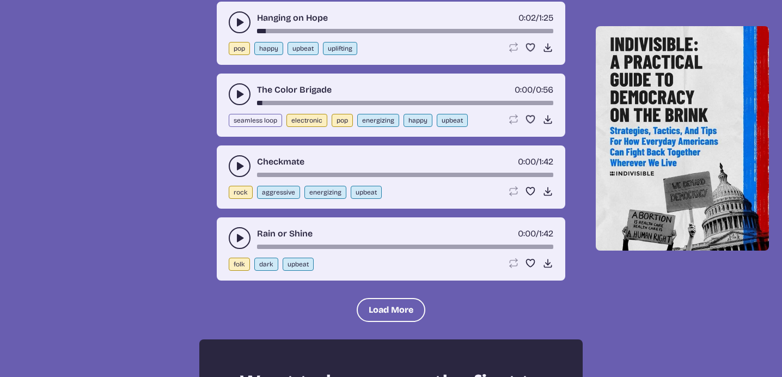
scroll to position [3269, 0]
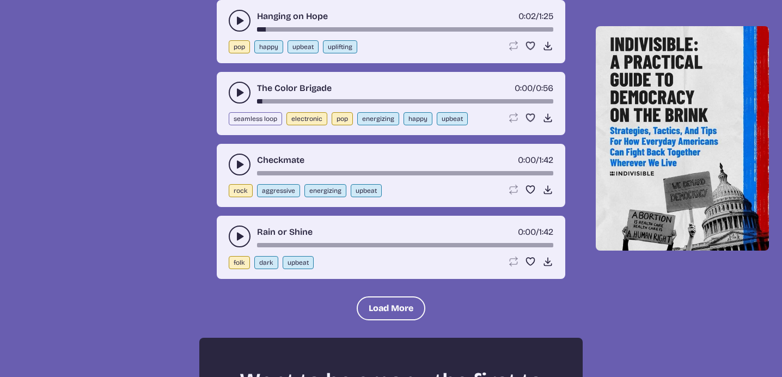
click at [236, 159] on icon "play-pause toggle" at bounding box center [239, 164] width 11 height 11
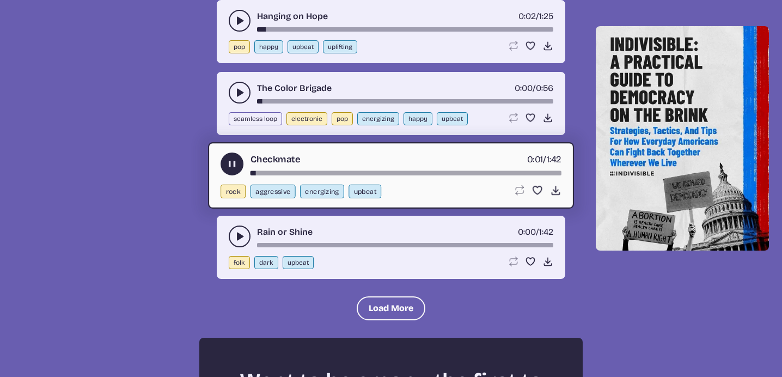
click at [232, 158] on use "play-pause toggle" at bounding box center [232, 163] width 11 height 11
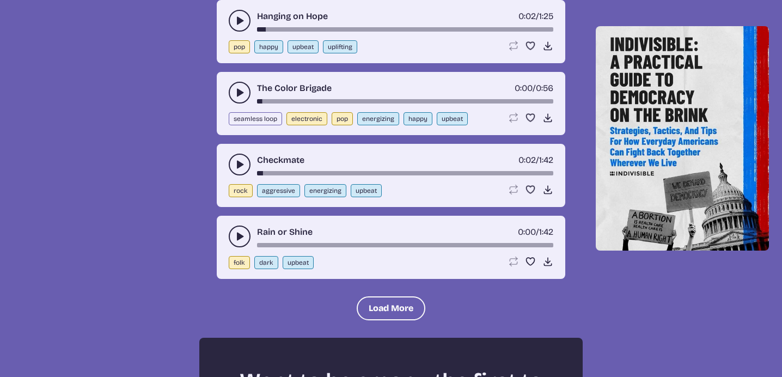
click at [235, 231] on icon "play-pause toggle" at bounding box center [239, 236] width 11 height 11
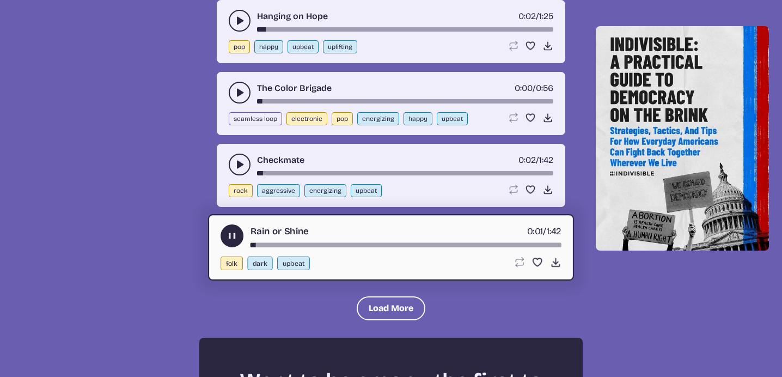
click at [232, 230] on use "play-pause toggle" at bounding box center [232, 235] width 11 height 11
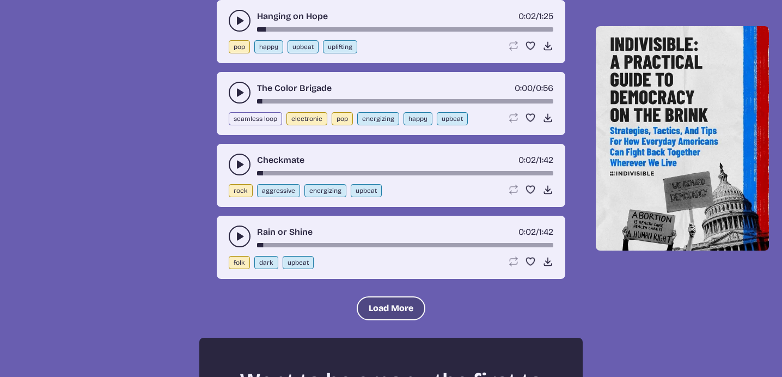
click at [375, 296] on button "Load More" at bounding box center [391, 308] width 69 height 24
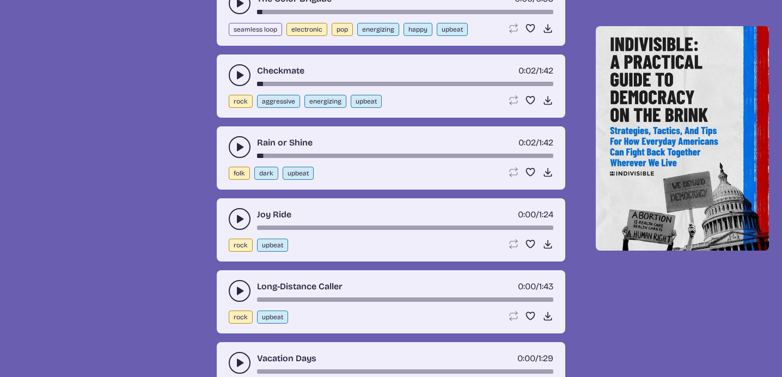
scroll to position [3378, 0]
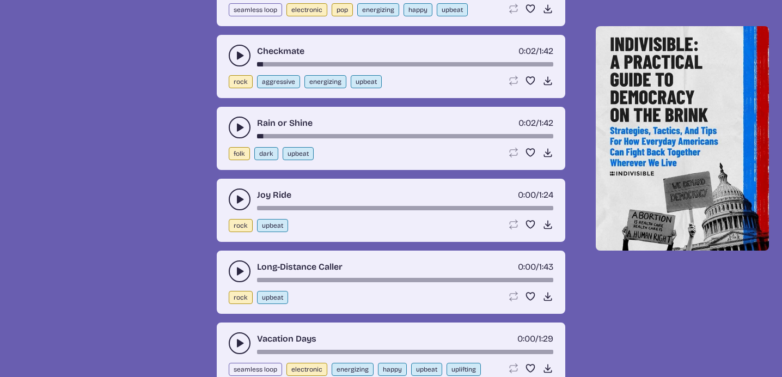
click at [235, 194] on icon "play-pause toggle" at bounding box center [239, 199] width 11 height 11
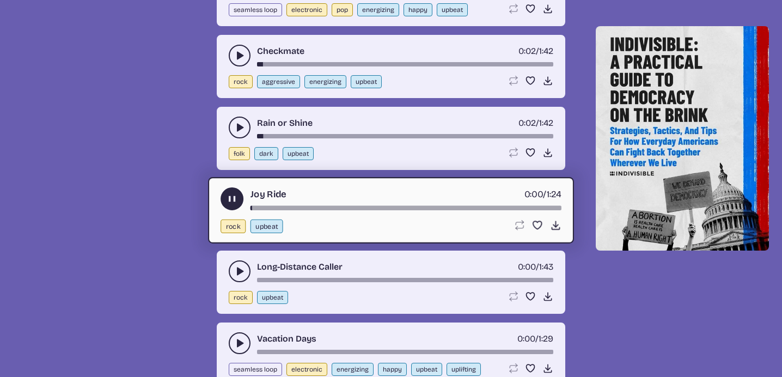
click at [235, 193] on use "play-pause toggle" at bounding box center [232, 198] width 11 height 11
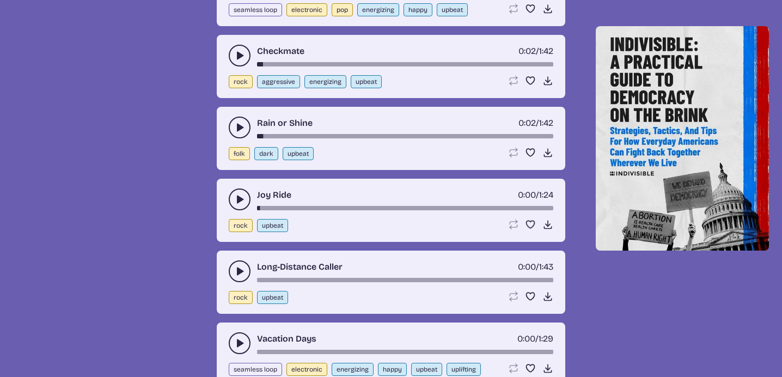
click at [238, 266] on use "play-pause toggle" at bounding box center [239, 271] width 11 height 11
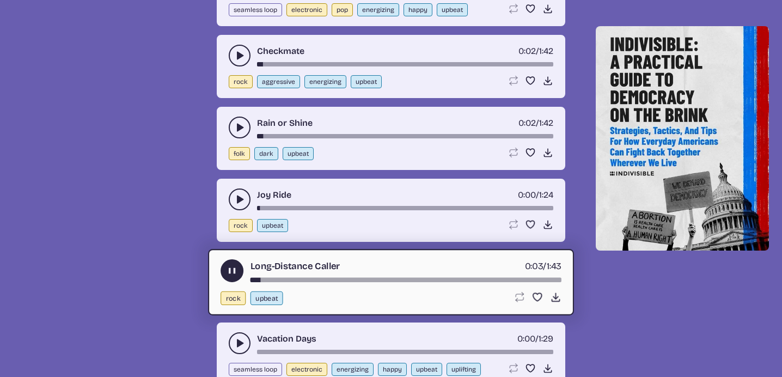
click at [232, 265] on icon "play-pause toggle" at bounding box center [232, 270] width 11 height 11
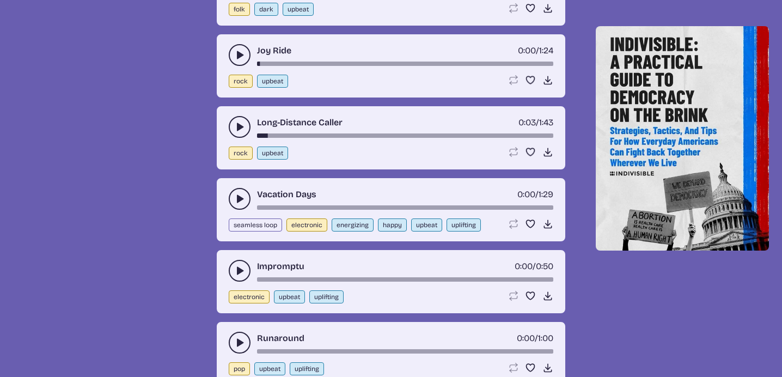
scroll to position [3542, 0]
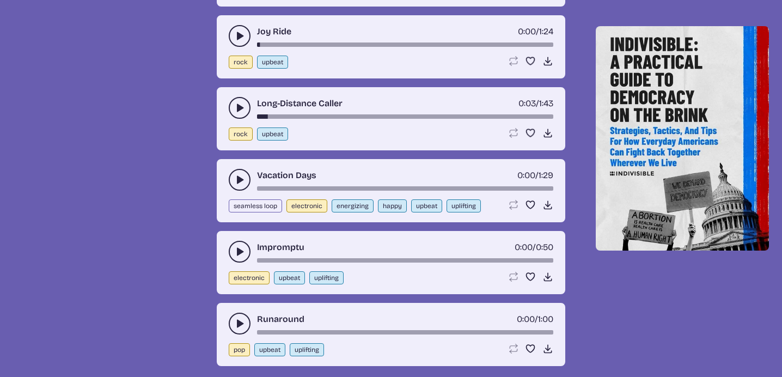
click at [240, 174] on icon "play-pause toggle" at bounding box center [239, 179] width 11 height 11
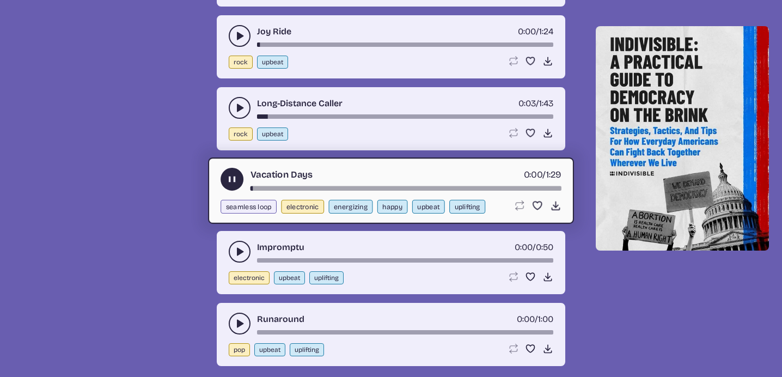
click at [229, 173] on use "play-pause toggle" at bounding box center [232, 178] width 11 height 11
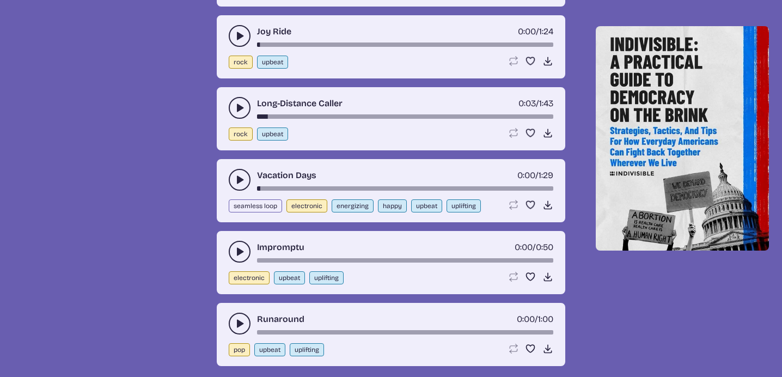
click at [240, 246] on icon "play-pause toggle" at bounding box center [239, 251] width 11 height 11
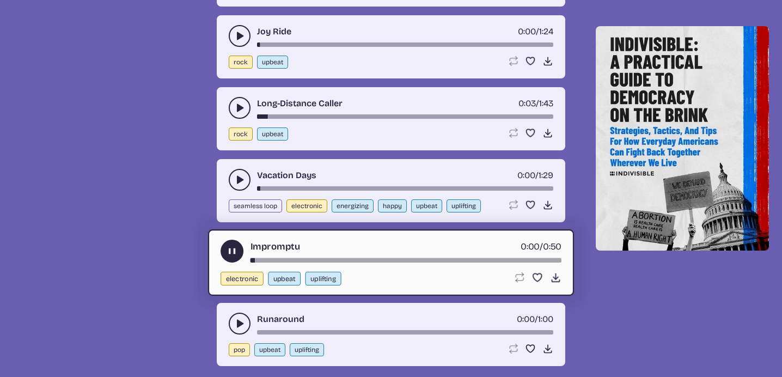
click at [236, 245] on use "play-pause toggle" at bounding box center [232, 250] width 11 height 11
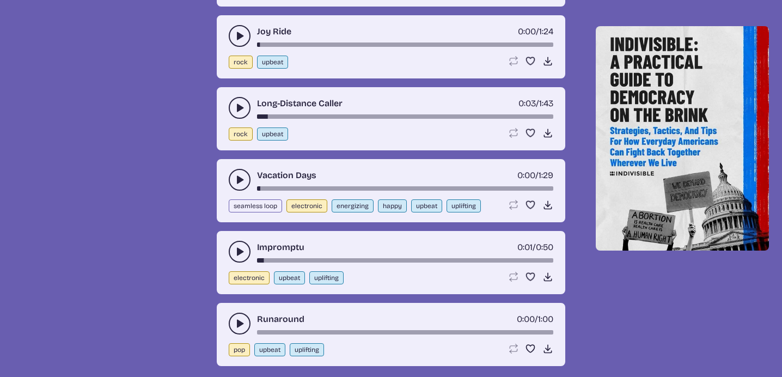
click at [240, 318] on use "play-pause toggle" at bounding box center [239, 323] width 11 height 11
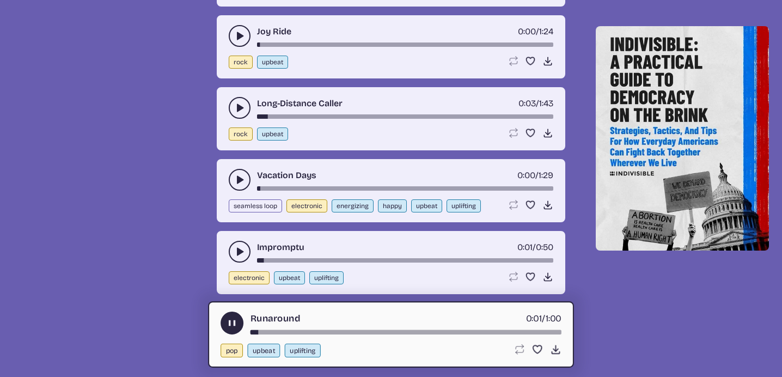
click at [230, 317] on use "play-pause toggle" at bounding box center [232, 322] width 11 height 11
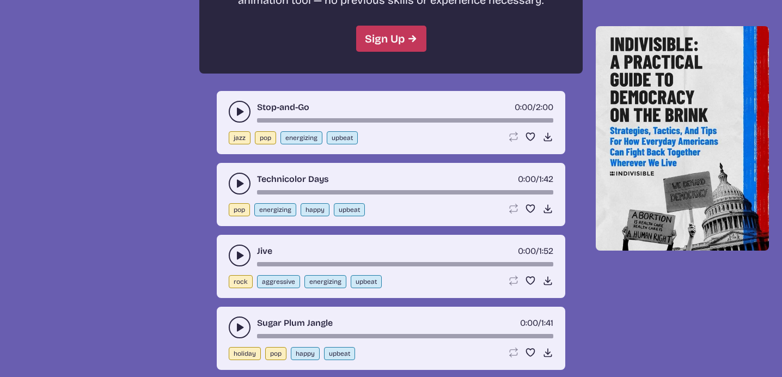
scroll to position [4086, 0]
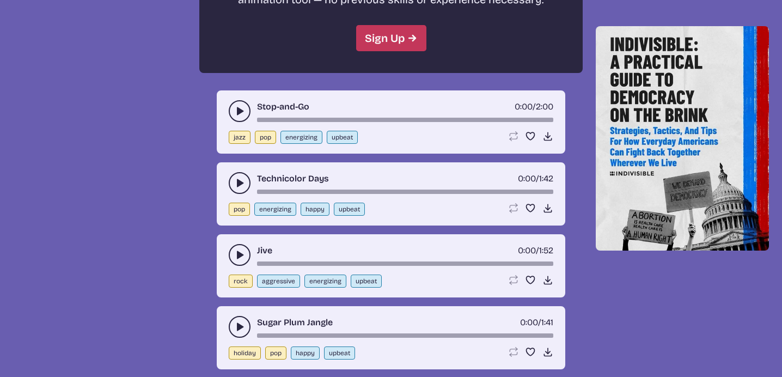
click at [238, 106] on use "play-pause toggle" at bounding box center [239, 111] width 11 height 11
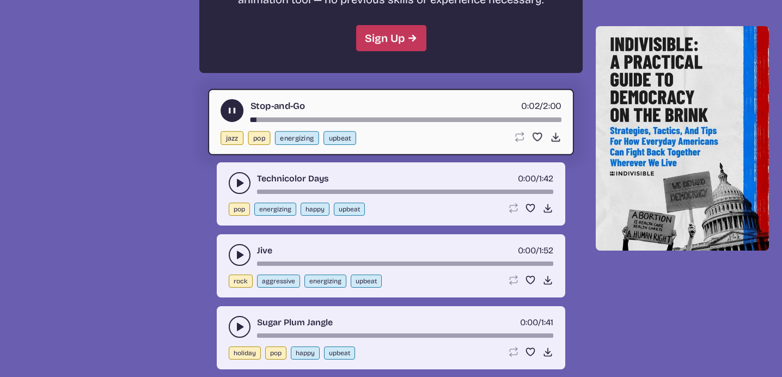
click at [228, 105] on use "play-pause toggle" at bounding box center [232, 110] width 11 height 11
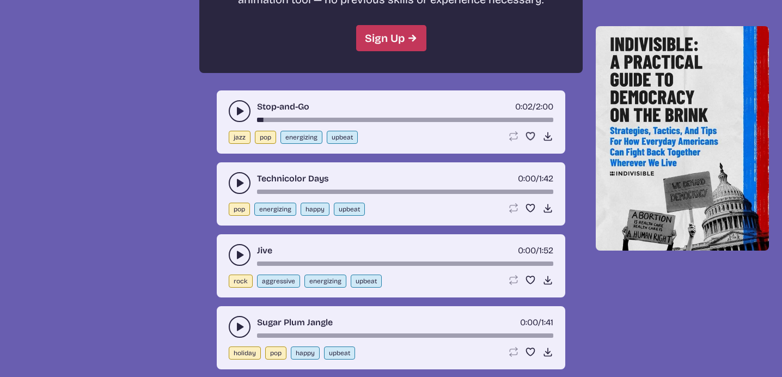
click at [238, 178] on use "play-pause toggle" at bounding box center [239, 183] width 11 height 11
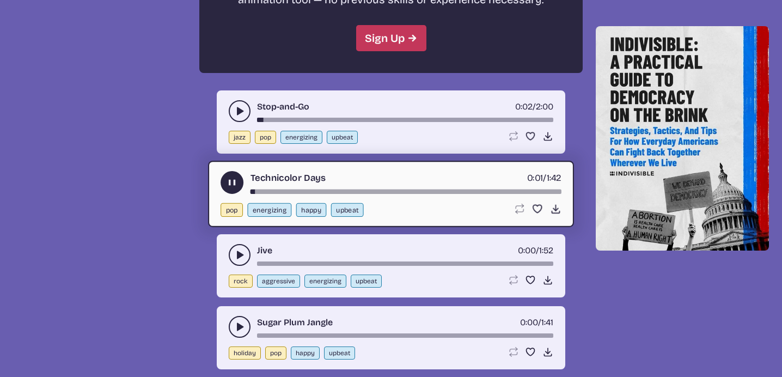
click at [230, 177] on use "play-pause toggle" at bounding box center [232, 182] width 11 height 11
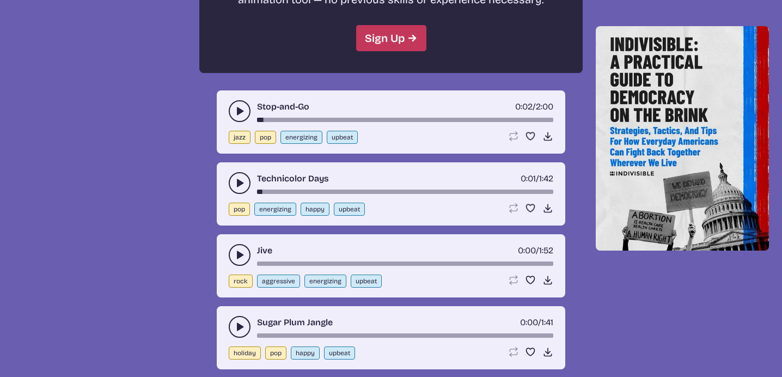
click at [240, 250] on icon "play-pause toggle" at bounding box center [239, 255] width 11 height 11
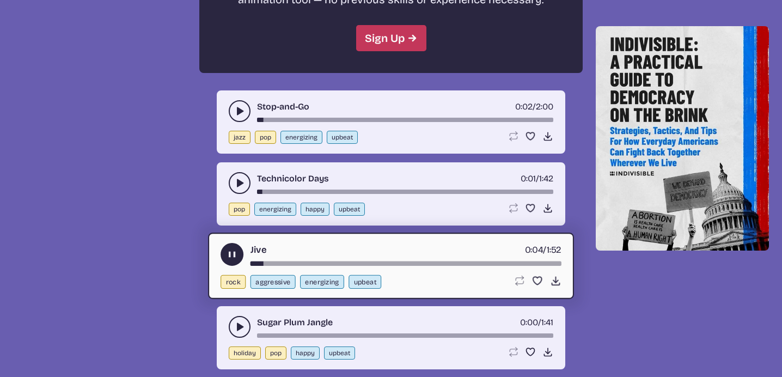
click at [233, 248] on use "play-pause toggle" at bounding box center [232, 253] width 11 height 11
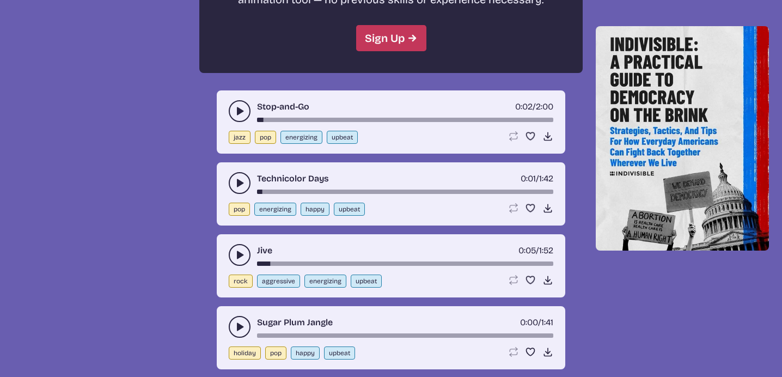
click at [236, 321] on icon "play-pause toggle" at bounding box center [239, 326] width 11 height 11
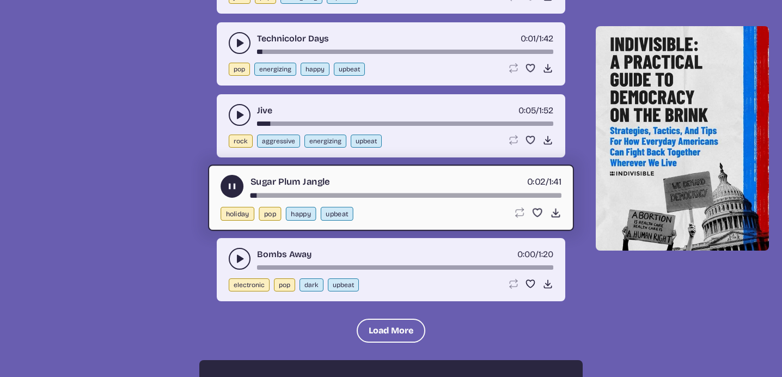
scroll to position [4250, 0]
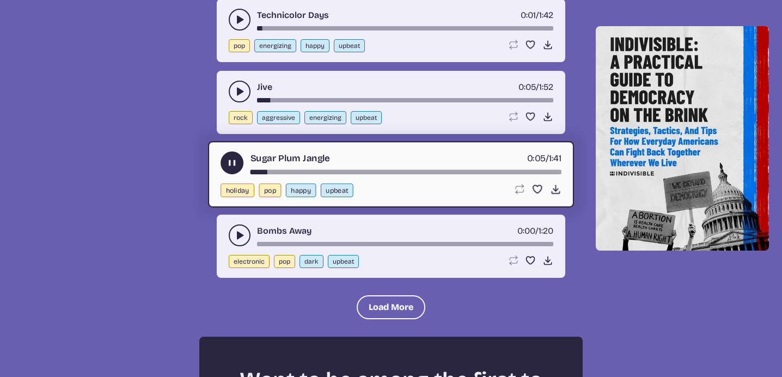
click at [229, 157] on use "play-pause toggle" at bounding box center [232, 162] width 11 height 11
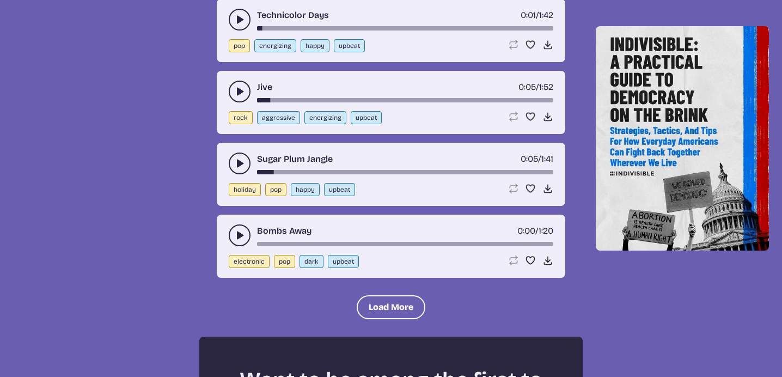
click at [236, 230] on icon "play-pause toggle" at bounding box center [239, 235] width 11 height 11
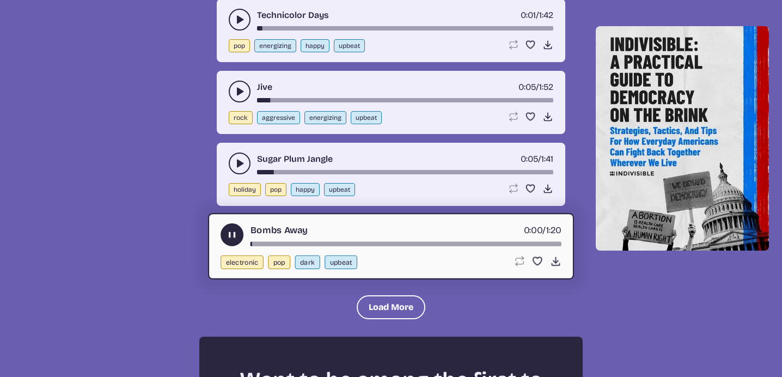
click at [236, 229] on use "play-pause toggle" at bounding box center [232, 234] width 11 height 11
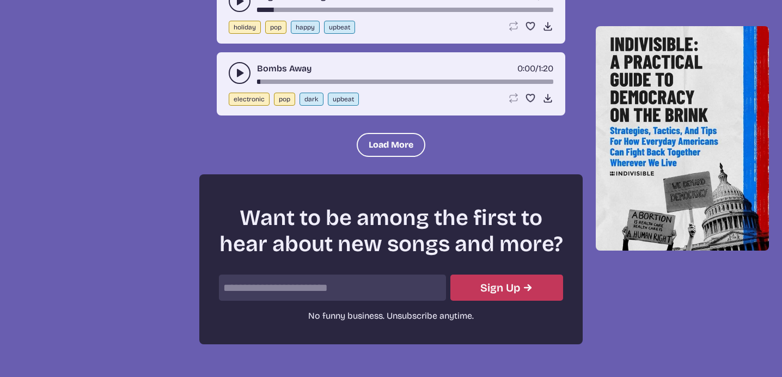
scroll to position [4413, 0]
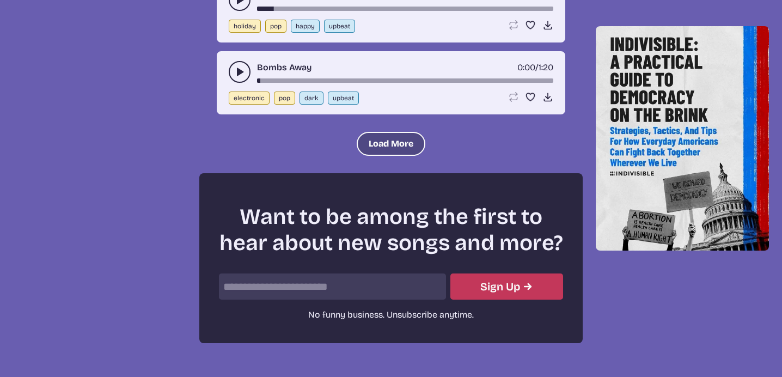
click at [403, 132] on button "Load More" at bounding box center [391, 144] width 69 height 24
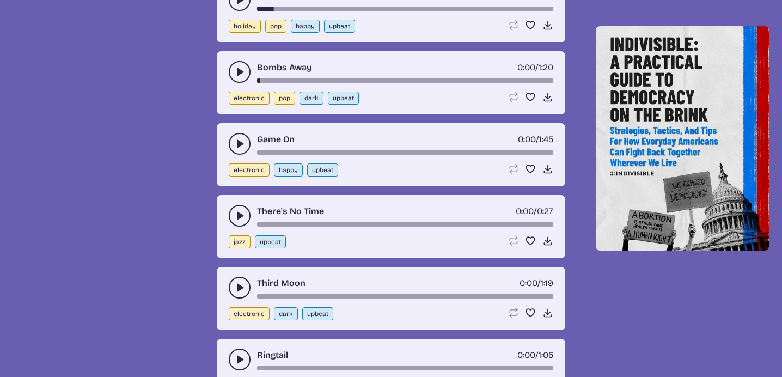
click at [240, 210] on use "play-pause toggle" at bounding box center [239, 215] width 11 height 11
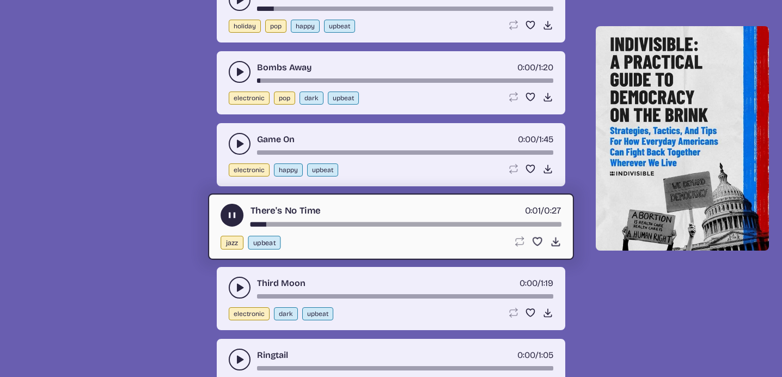
click at [236, 209] on use "play-pause toggle" at bounding box center [232, 214] width 11 height 11
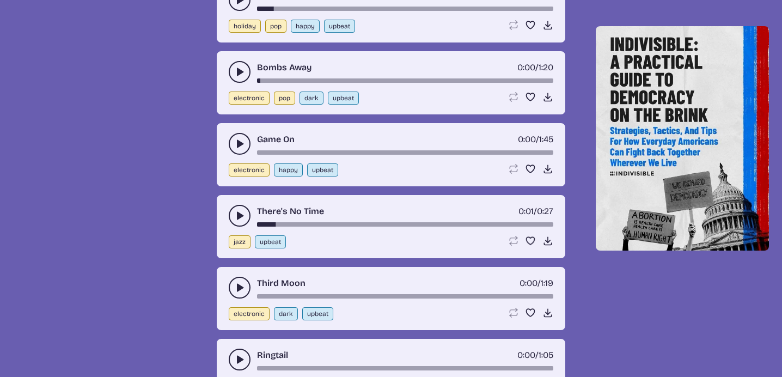
click at [238, 282] on icon "play-pause toggle" at bounding box center [239, 287] width 11 height 11
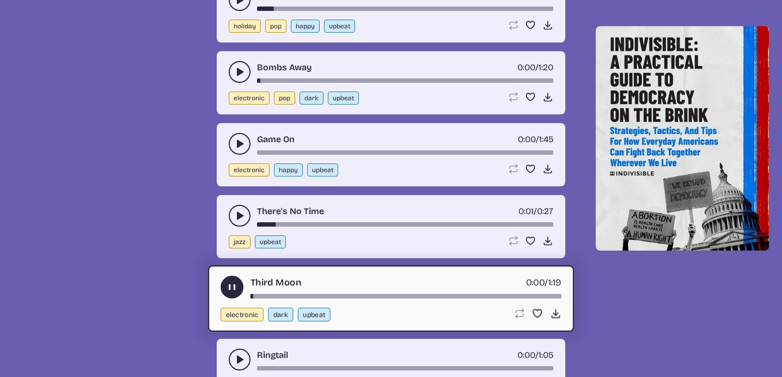
click at [230, 281] on icon "play-pause toggle" at bounding box center [232, 286] width 11 height 11
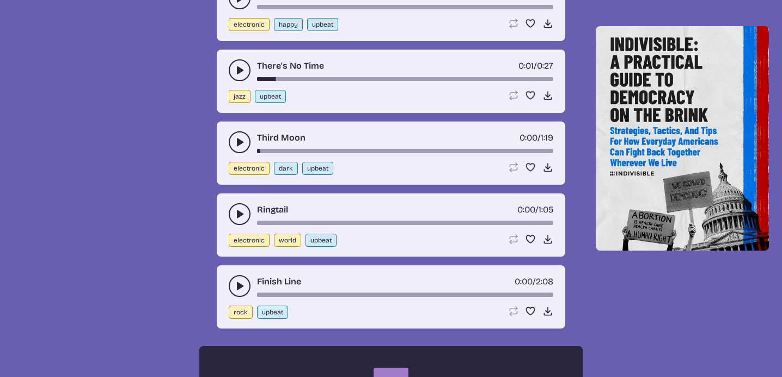
scroll to position [4577, 0]
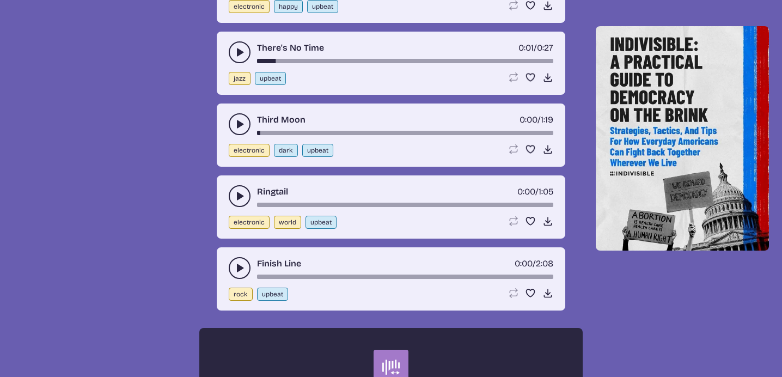
click at [236, 191] on icon "play-pause toggle" at bounding box center [239, 196] width 11 height 11
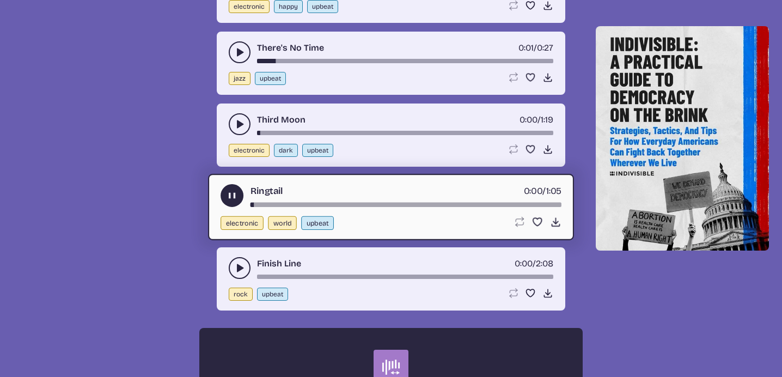
click at [236, 190] on use "play-pause toggle" at bounding box center [232, 195] width 11 height 11
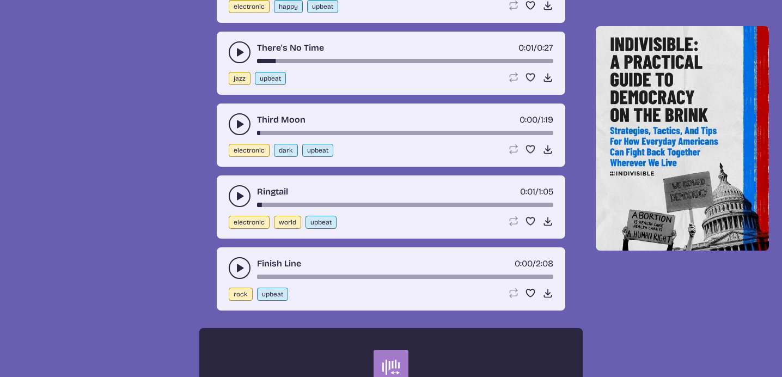
click at [239, 263] on use "play-pause toggle" at bounding box center [239, 268] width 11 height 11
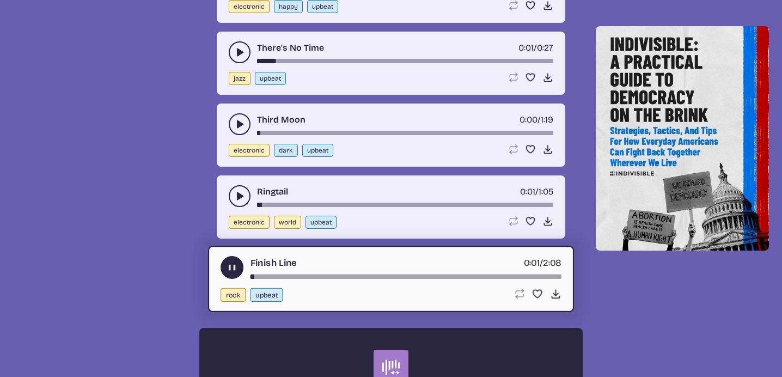
click at [232, 262] on use "play-pause toggle" at bounding box center [232, 267] width 11 height 11
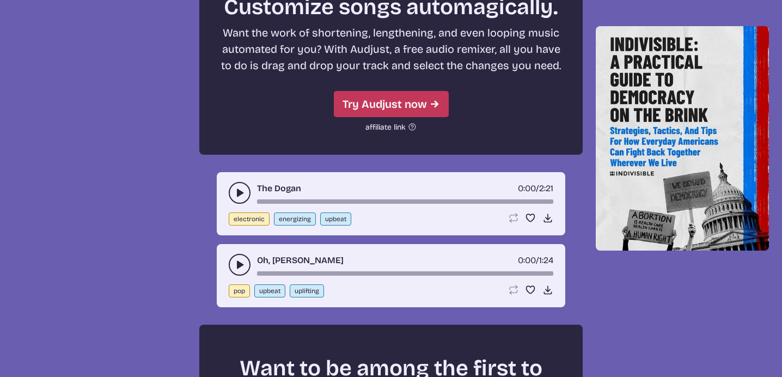
scroll to position [5067, 0]
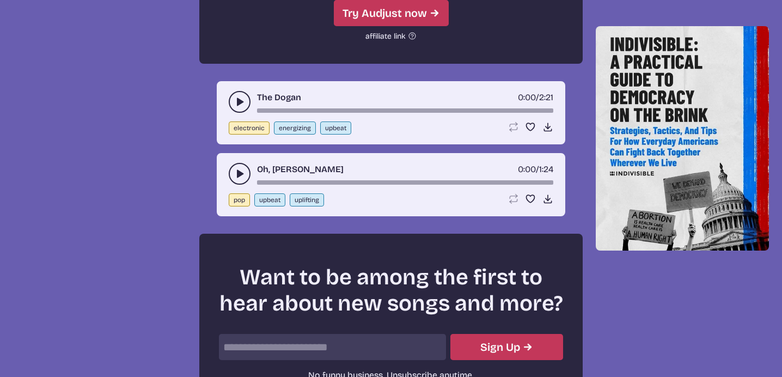
click at [241, 168] on icon "play-pause toggle" at bounding box center [239, 173] width 11 height 11
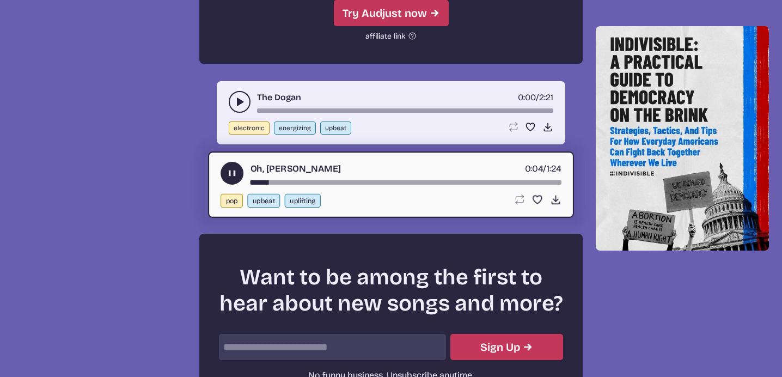
click at [230, 167] on use "play-pause toggle" at bounding box center [232, 172] width 11 height 11
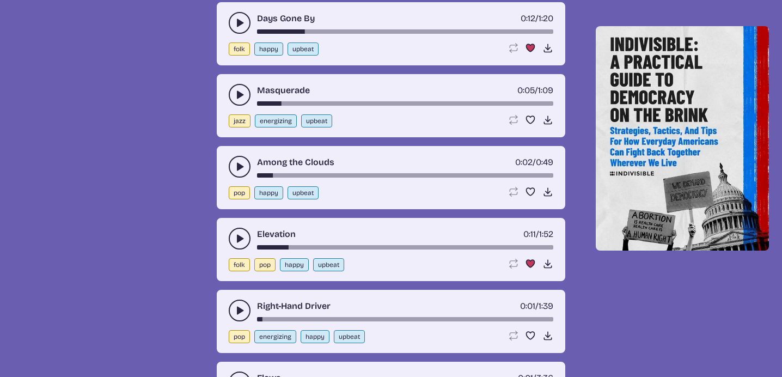
scroll to position [2331, 0]
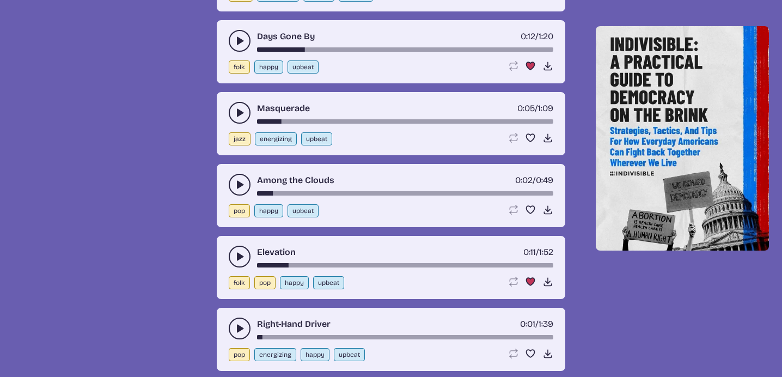
click at [236, 251] on icon "play-pause toggle" at bounding box center [239, 256] width 11 height 11
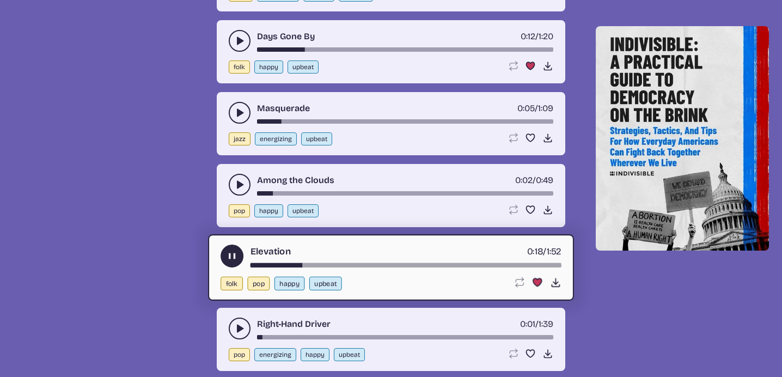
click at [234, 251] on use "play-pause toggle" at bounding box center [232, 256] width 11 height 11
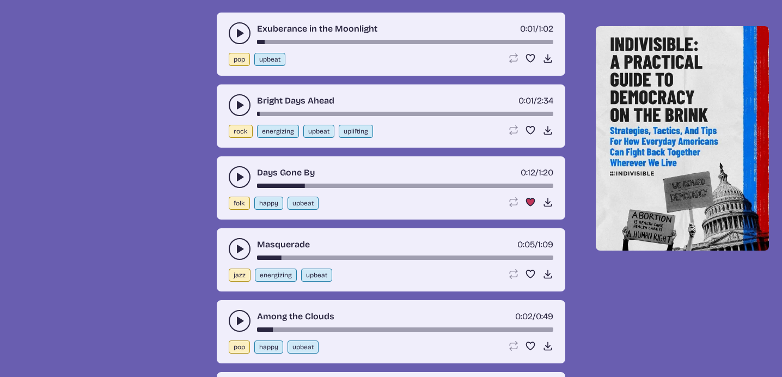
scroll to position [2058, 0]
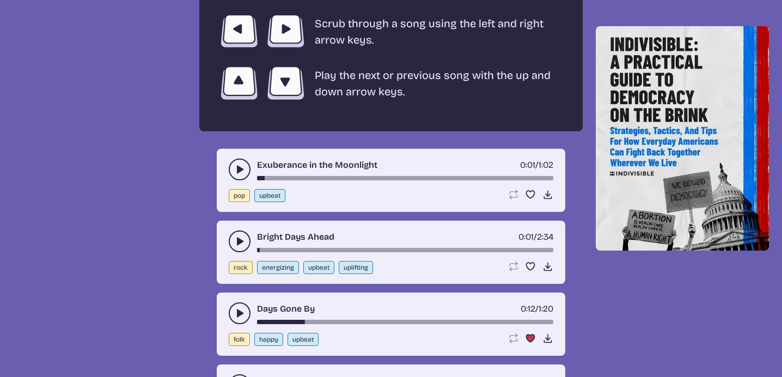
click at [235, 308] on icon "play-pause toggle" at bounding box center [239, 313] width 11 height 11
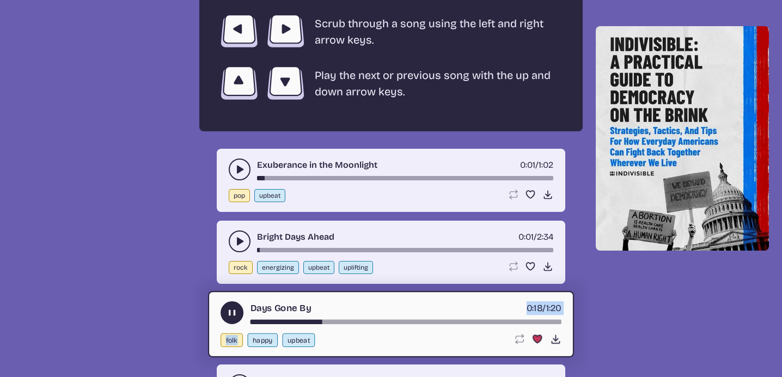
drag, startPoint x: 317, startPoint y: 310, endPoint x: 238, endPoint y: 314, distance: 79.1
click at [238, 314] on div "Days Gone By 0:18 / 1:20 folk happy upbeat Loop song Loop this song. Favorite s…" at bounding box center [391, 324] width 366 height 66
drag, startPoint x: 238, startPoint y: 314, endPoint x: 232, endPoint y: 302, distance: 13.2
click at [232, 307] on icon "play-pause toggle" at bounding box center [232, 312] width 11 height 11
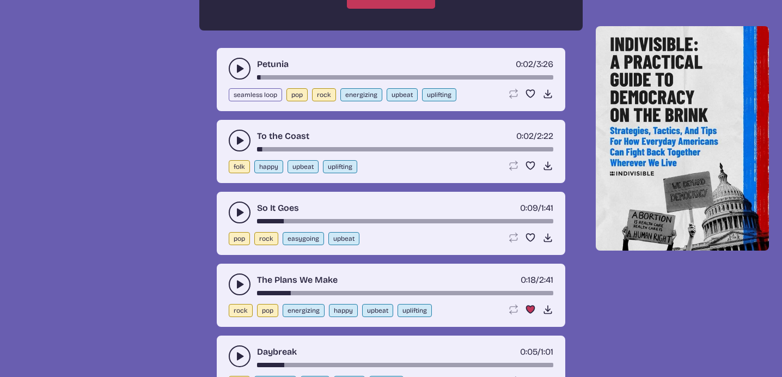
scroll to position [1132, 0]
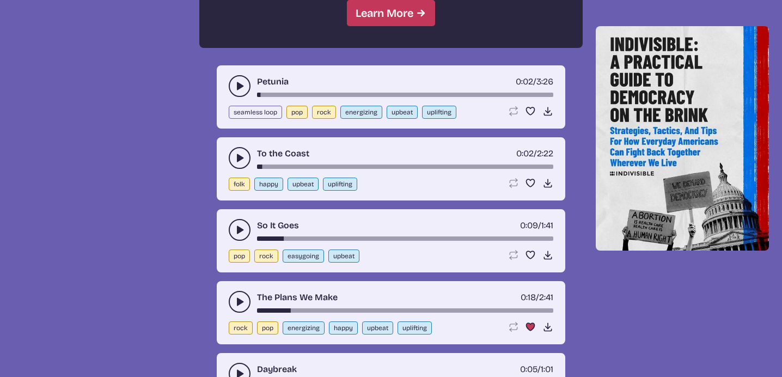
click at [238, 296] on use "play-pause toggle" at bounding box center [239, 301] width 11 height 11
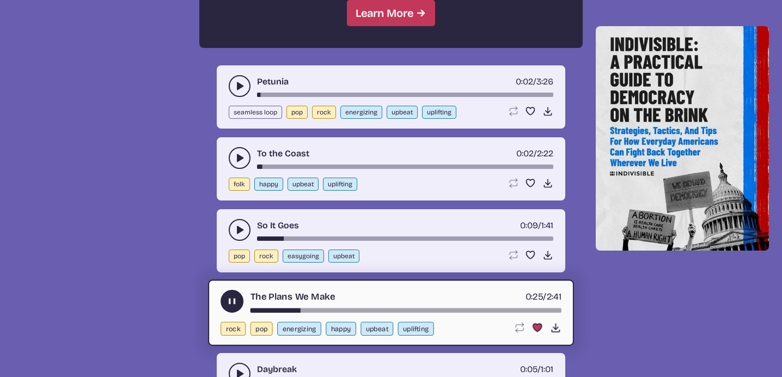
drag, startPoint x: 297, startPoint y: 302, endPoint x: 245, endPoint y: 303, distance: 52.9
click at [245, 303] on div "The Plans We Make 0:25 / 2:41" at bounding box center [391, 301] width 341 height 23
click at [251, 308] on div "song-time-bar" at bounding box center [406, 310] width 311 height 4
click at [232, 296] on use "play-pause toggle" at bounding box center [232, 301] width 11 height 11
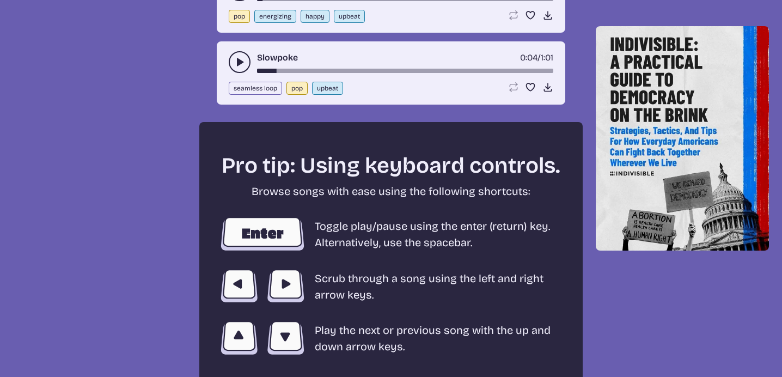
scroll to position [2113, 0]
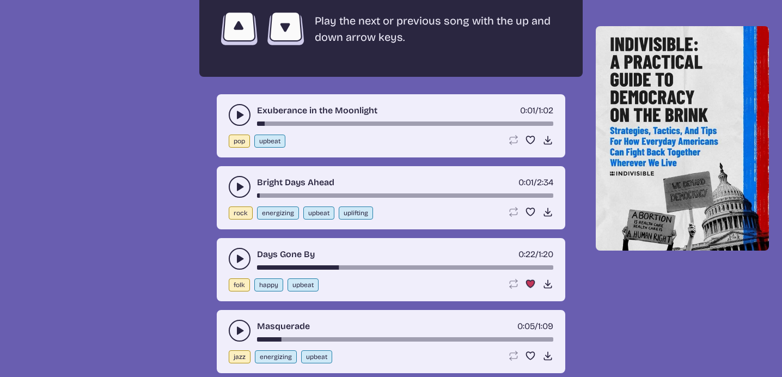
drag, startPoint x: 338, startPoint y: 257, endPoint x: 256, endPoint y: 253, distance: 81.8
click at [256, 253] on div "Days Gone By 0:22 / 1:20" at bounding box center [391, 259] width 325 height 22
click at [258, 265] on div "song-time-bar" at bounding box center [405, 267] width 296 height 4
click at [239, 253] on use "play-pause toggle" at bounding box center [239, 258] width 11 height 11
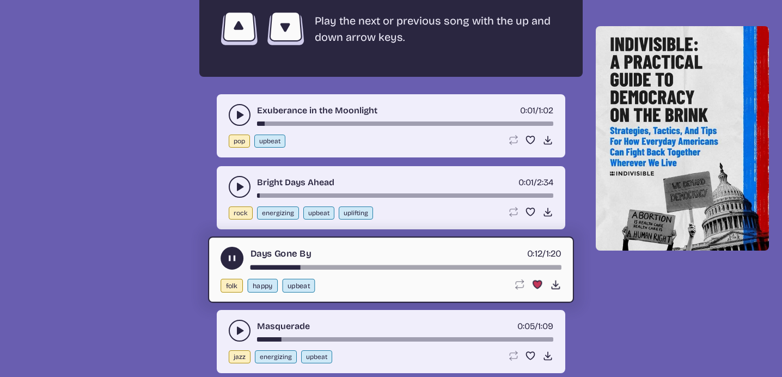
click at [229, 253] on use "play-pause toggle" at bounding box center [232, 258] width 11 height 11
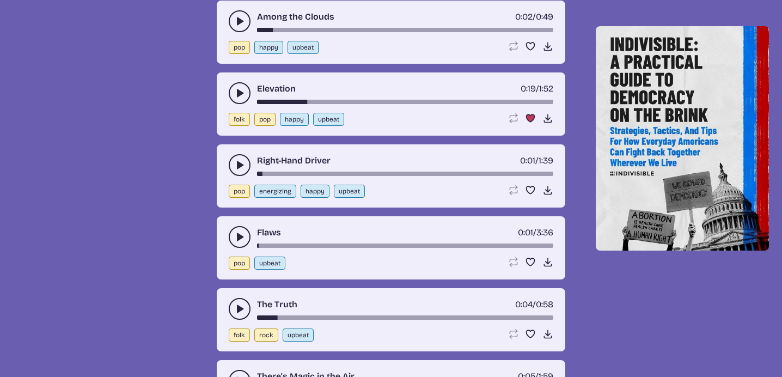
scroll to position [2440, 0]
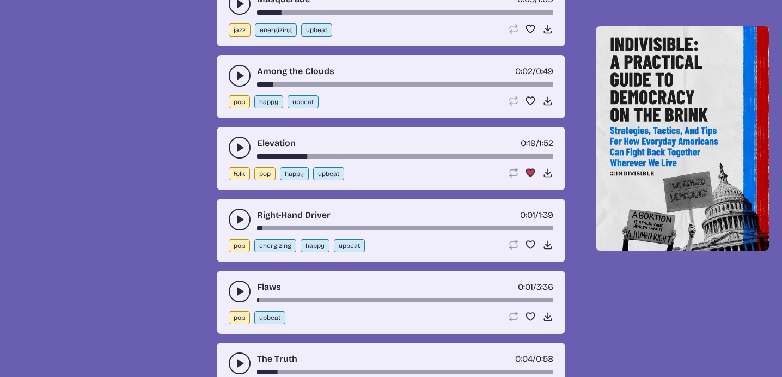
click at [241, 142] on use "play-pause toggle" at bounding box center [239, 147] width 11 height 11
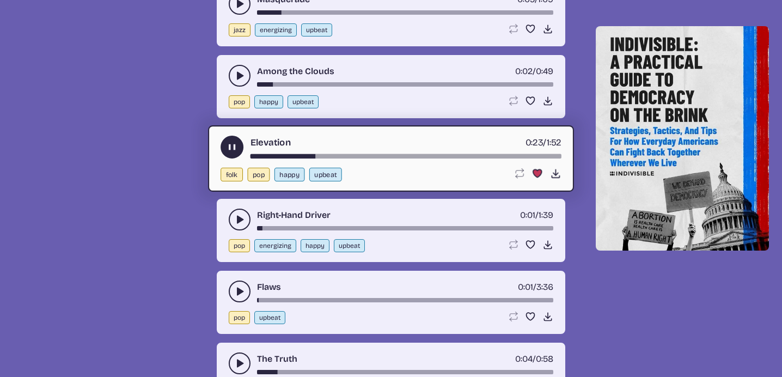
click at [251, 154] on div "song-time-bar" at bounding box center [406, 156] width 311 height 4
click at [557, 168] on icon "Download song" at bounding box center [555, 173] width 11 height 11
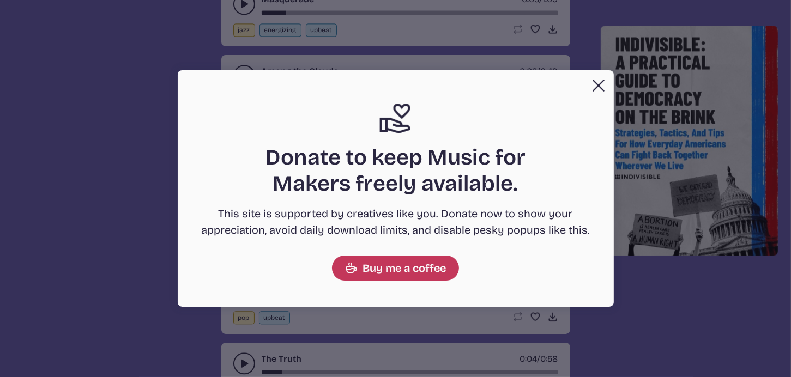
click at [243, 233] on p "This site is supported by creatives like you. Donate now to show your appreciat…" at bounding box center [395, 221] width 392 height 33
click at [596, 87] on button "Close" at bounding box center [598, 86] width 22 height 22
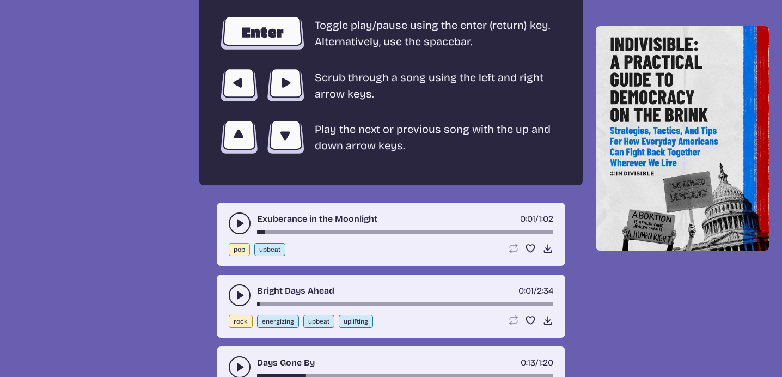
scroll to position [2004, 0]
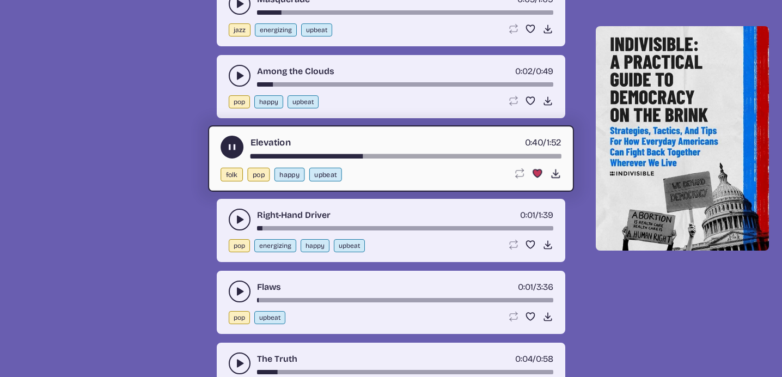
scroll to position [2167, 0]
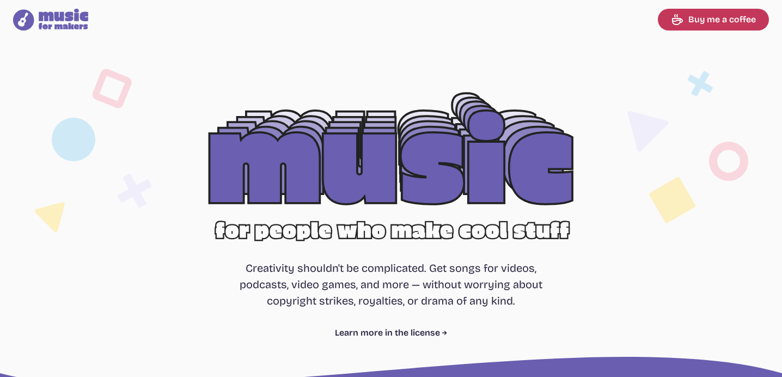
select select "upbeat"
select select "most popular"
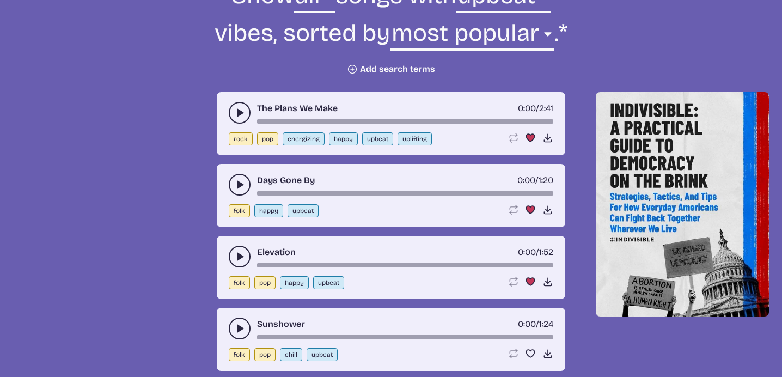
scroll to position [445, 0]
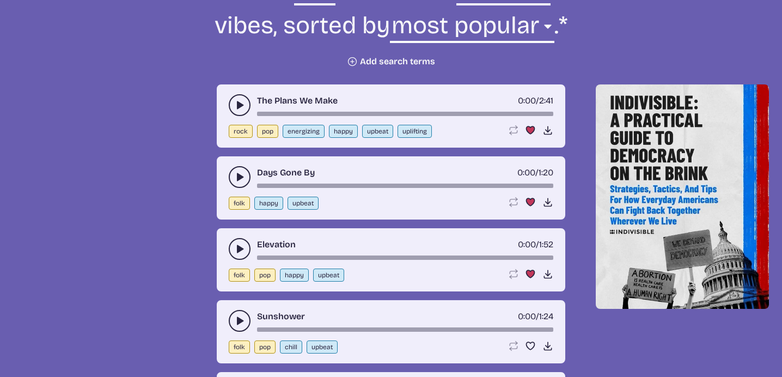
click at [374, 61] on button "Plus icon Add search terms" at bounding box center [391, 61] width 88 height 11
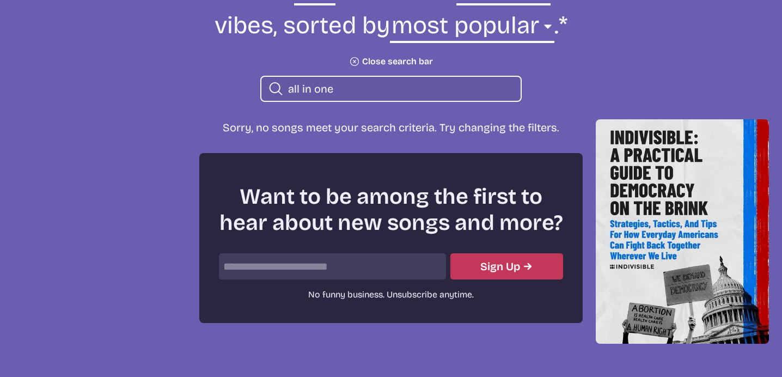
click at [373, 82] on input "all in one" at bounding box center [400, 89] width 224 height 14
type input "a"
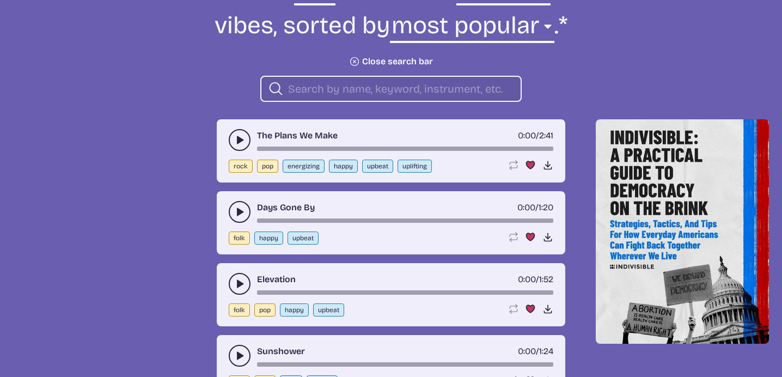
click at [233, 282] on button "play-pause toggle" at bounding box center [240, 284] width 22 height 22
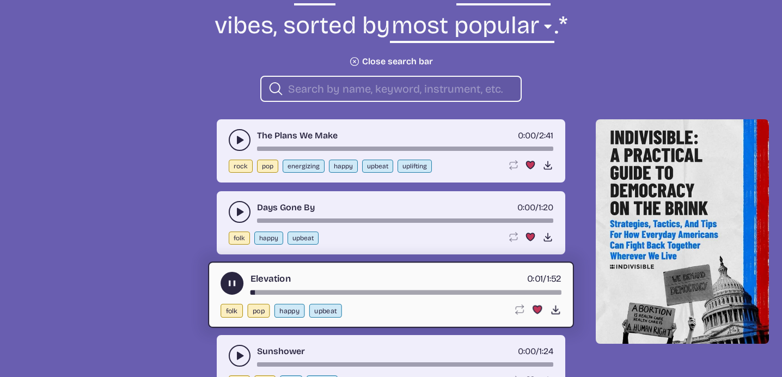
click at [231, 281] on use "play-pause toggle" at bounding box center [232, 283] width 11 height 11
